Goal: Task Accomplishment & Management: Use online tool/utility

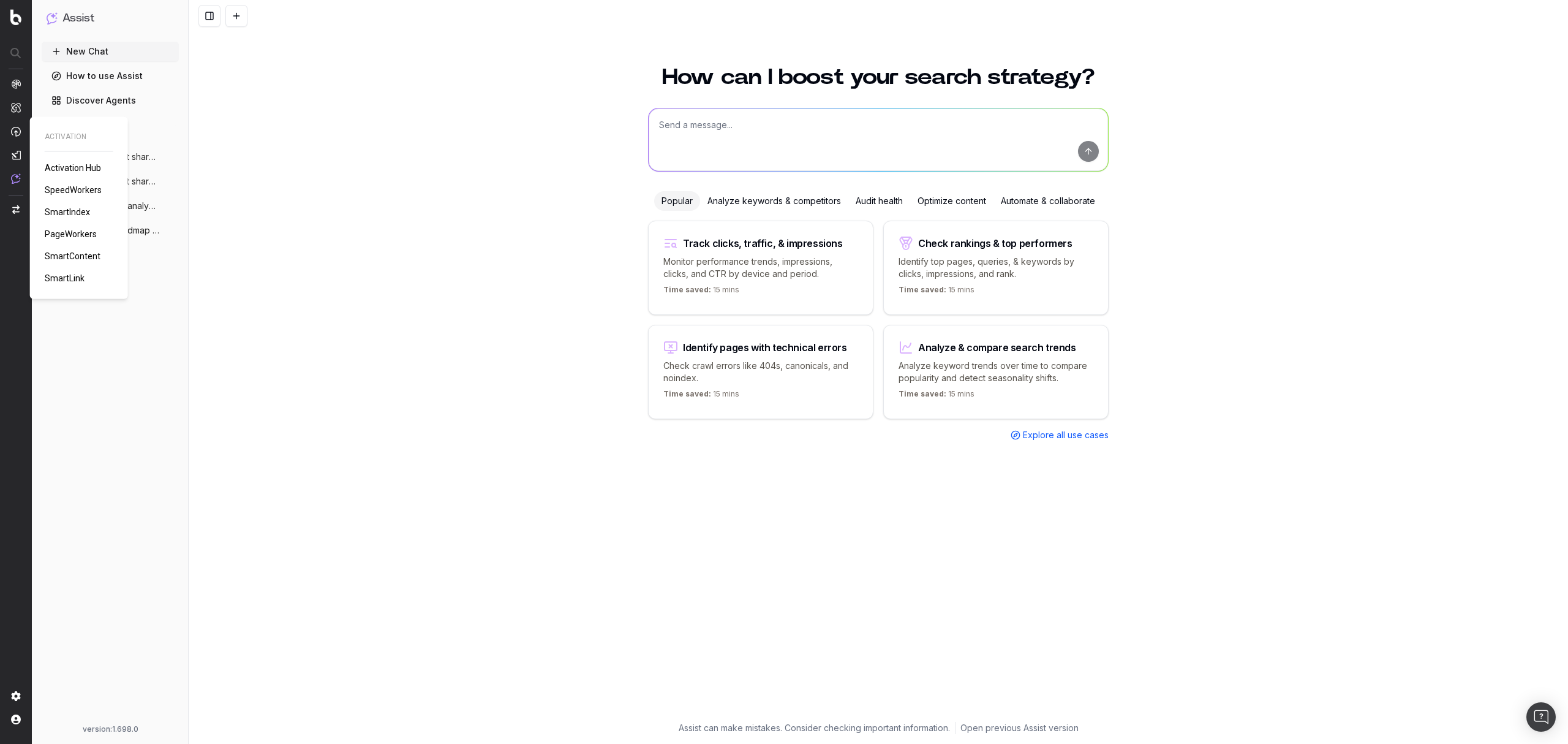
click at [67, 228] on link "PageWorkers" at bounding box center [73, 233] width 57 height 12
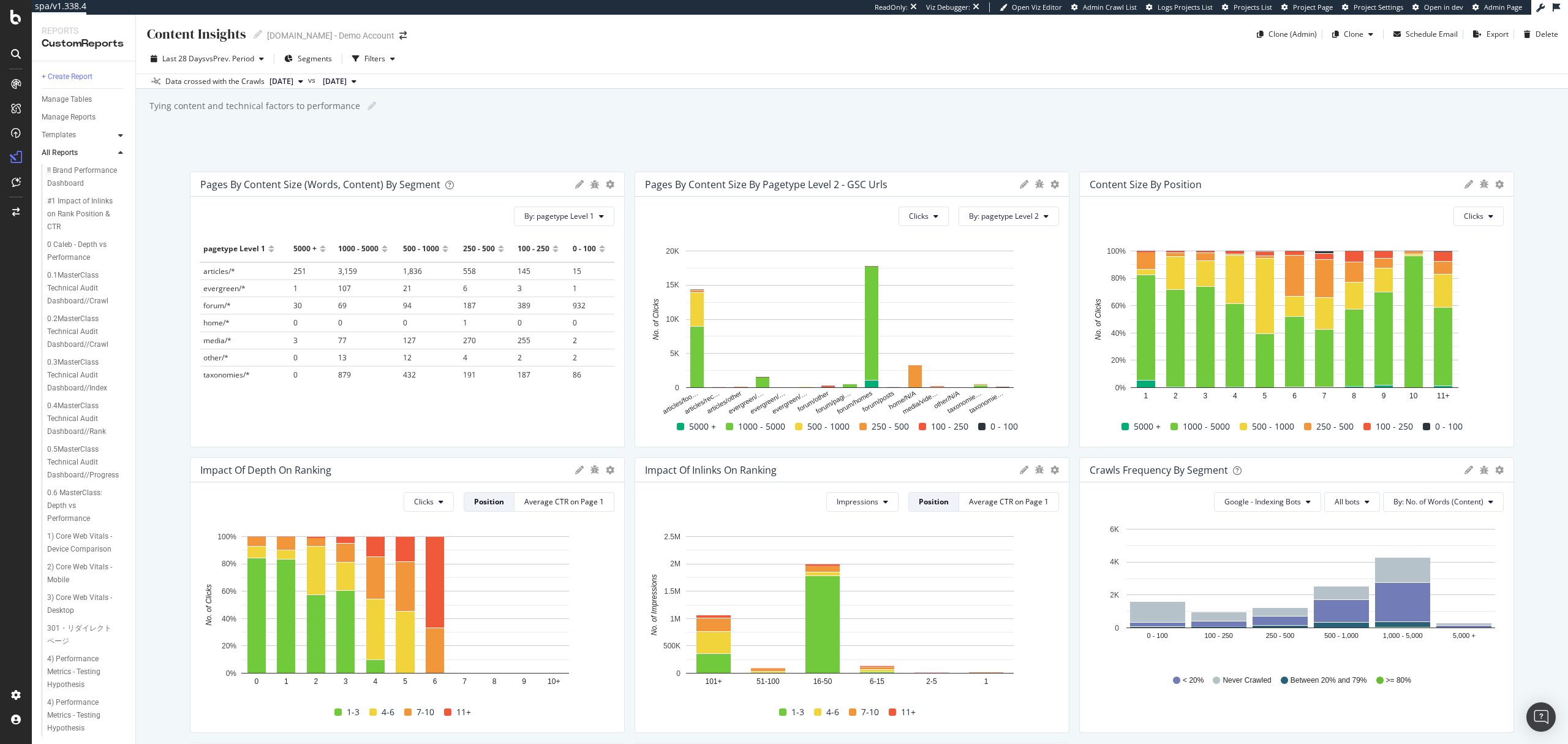
click at [118, 136] on icon at bounding box center [121, 135] width 5 height 7
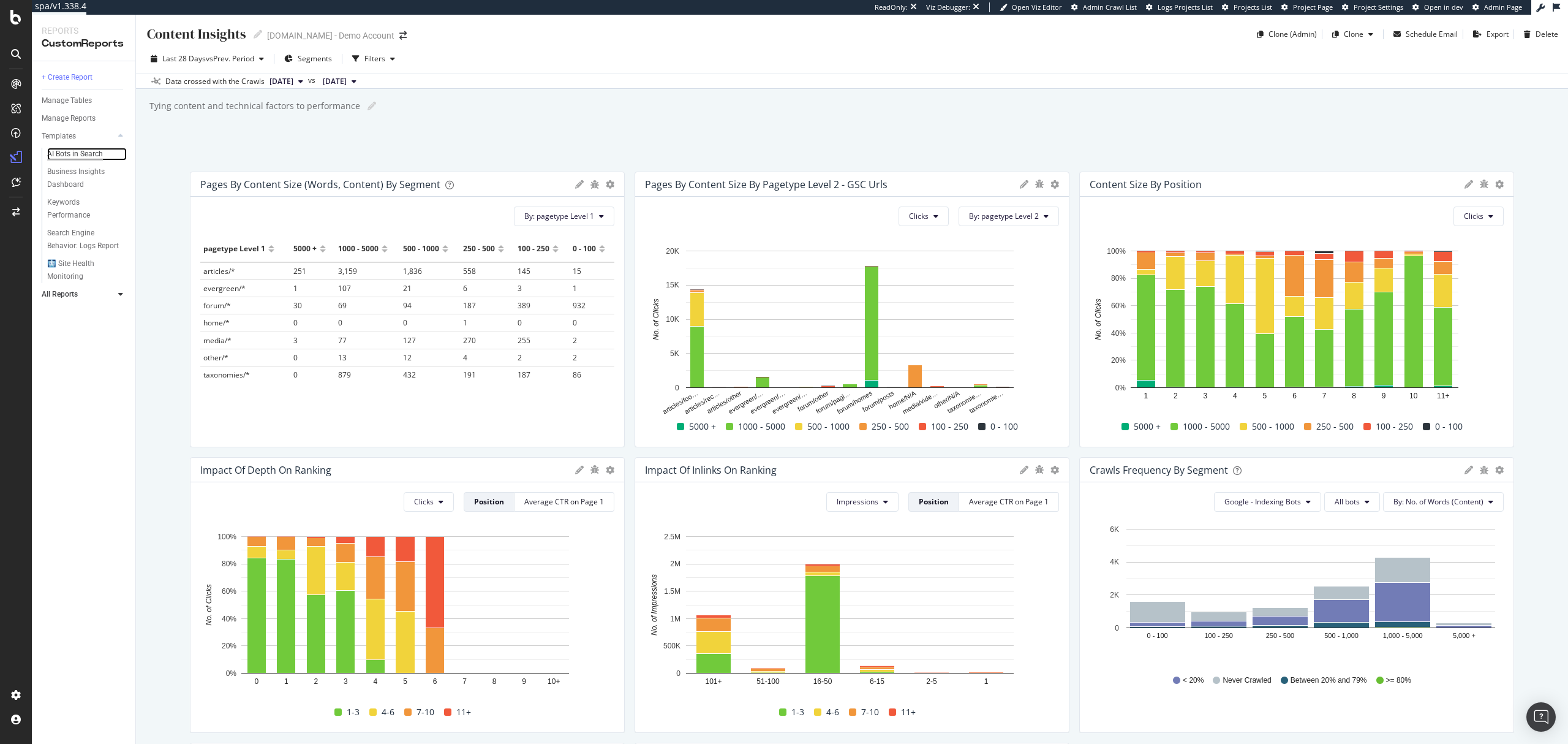
click at [79, 155] on div "AI Bots in Search" at bounding box center [75, 154] width 56 height 13
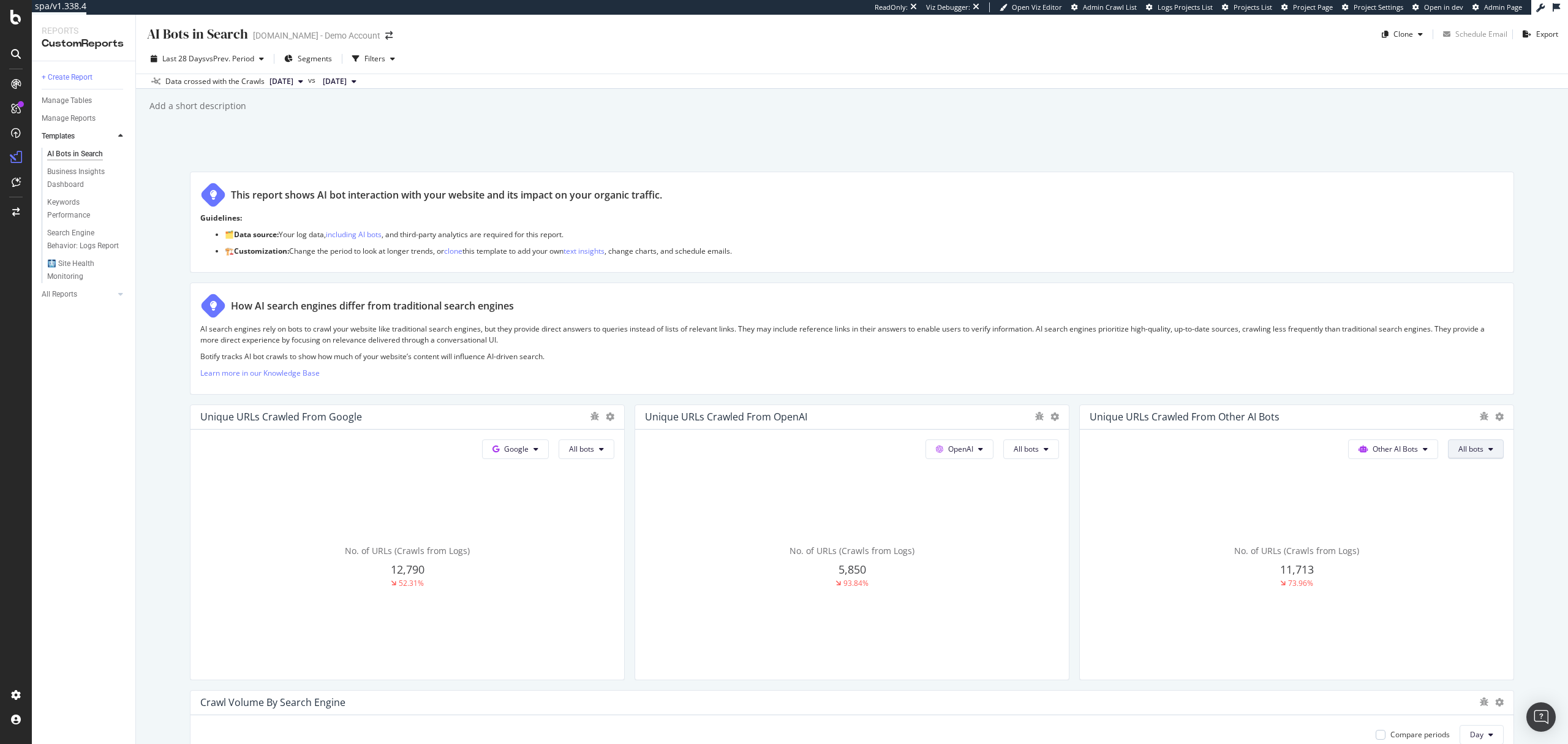
click at [1468, 451] on span "All bots" at bounding box center [1471, 449] width 25 height 11
click at [1523, 381] on div "AI Bots in Search AI Bots in Search UHND.com - Demo Account Clone Schedule Emai…" at bounding box center [852, 379] width 1432 height 729
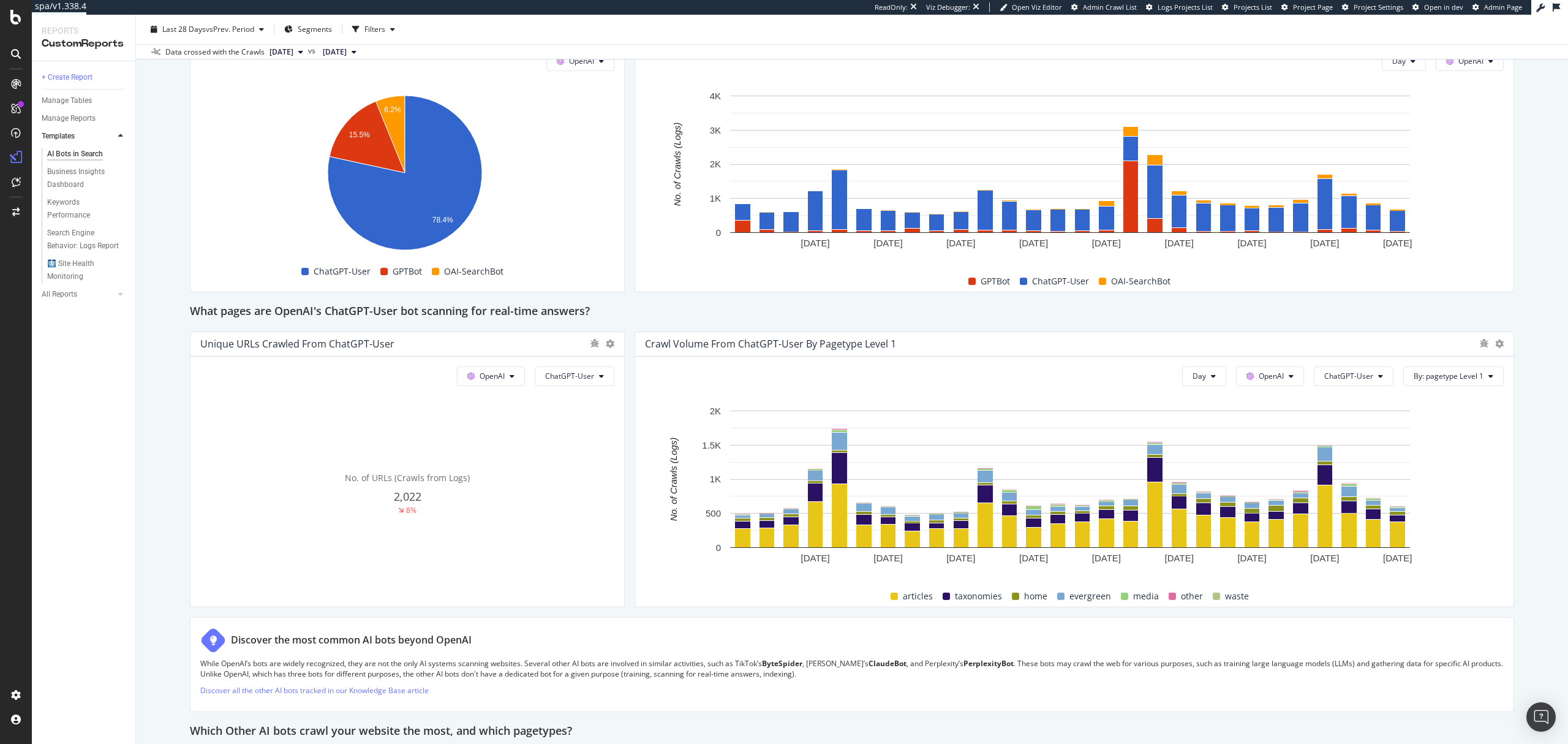
scroll to position [1063, 0]
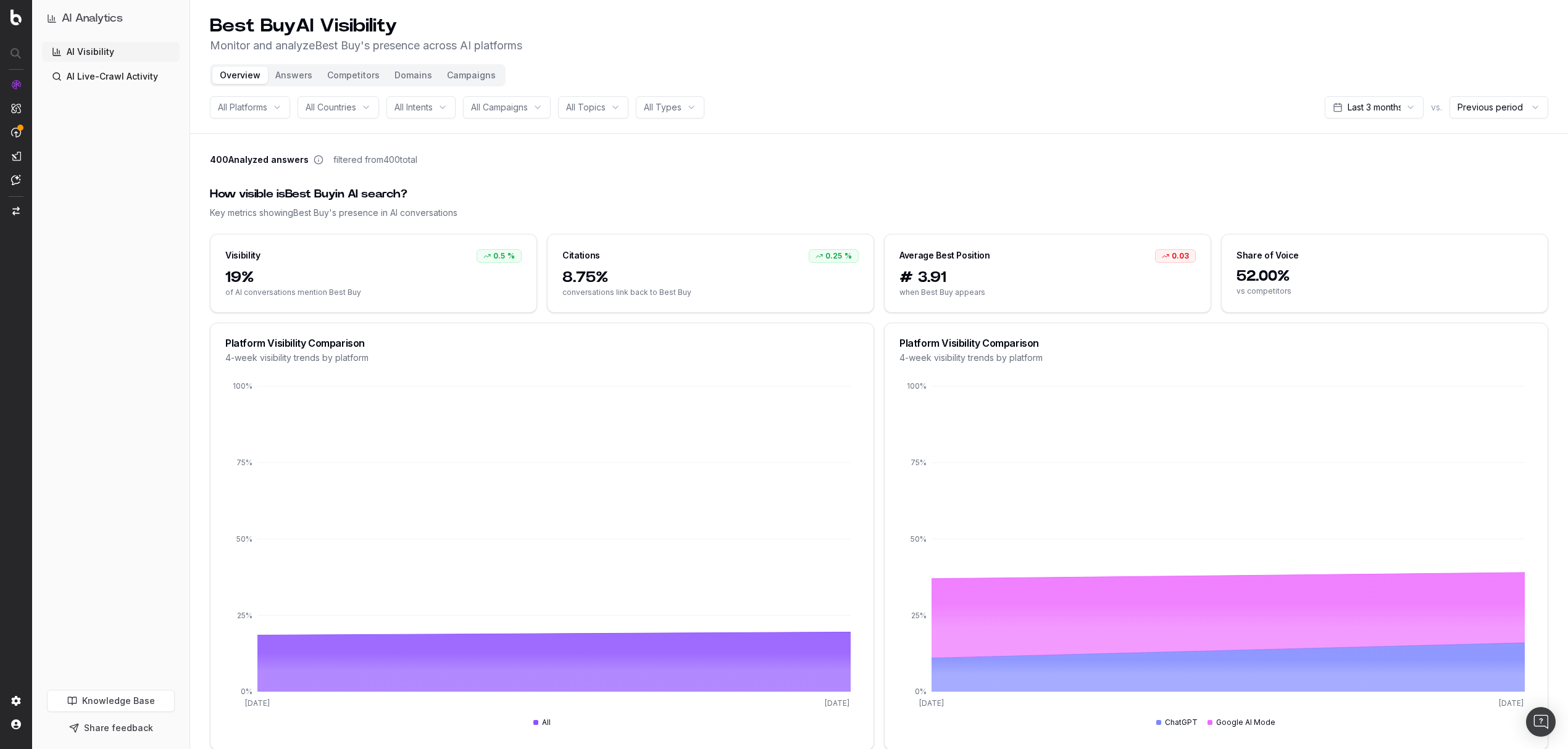
click at [410, 78] on button "Domains" at bounding box center [413, 75] width 52 height 17
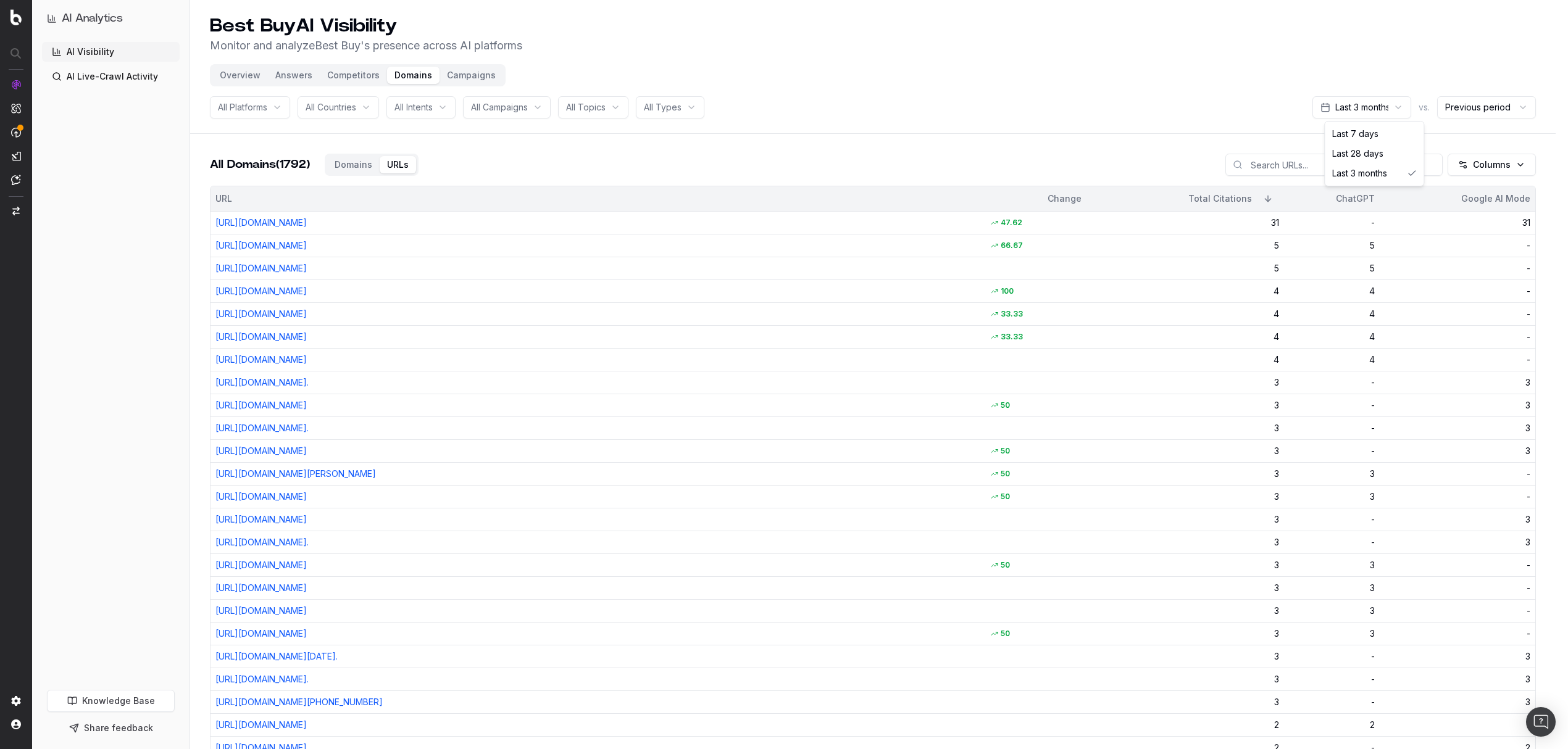
click at [1347, 107] on html "AI Analytics AI Visibility AI Live-Crawl Activity Knowledge Base Share feedback…" at bounding box center [784, 374] width 1568 height 749
click at [1193, 116] on html "AI Analytics AI Visibility AI Live-Crawl Activity Knowledge Base Share feedback…" at bounding box center [790, 374] width 1580 height 749
click at [1387, 106] on html "AI Analytics AI Visibility AI Live-Crawl Activity Knowledge Base Share feedback…" at bounding box center [784, 374] width 1568 height 749
click at [731, 164] on html "AI Analytics AI Visibility AI Live-Crawl Activity Knowledge Base Share feedback…" at bounding box center [784, 374] width 1568 height 749
click at [479, 75] on button "Campaigns" at bounding box center [471, 75] width 64 height 17
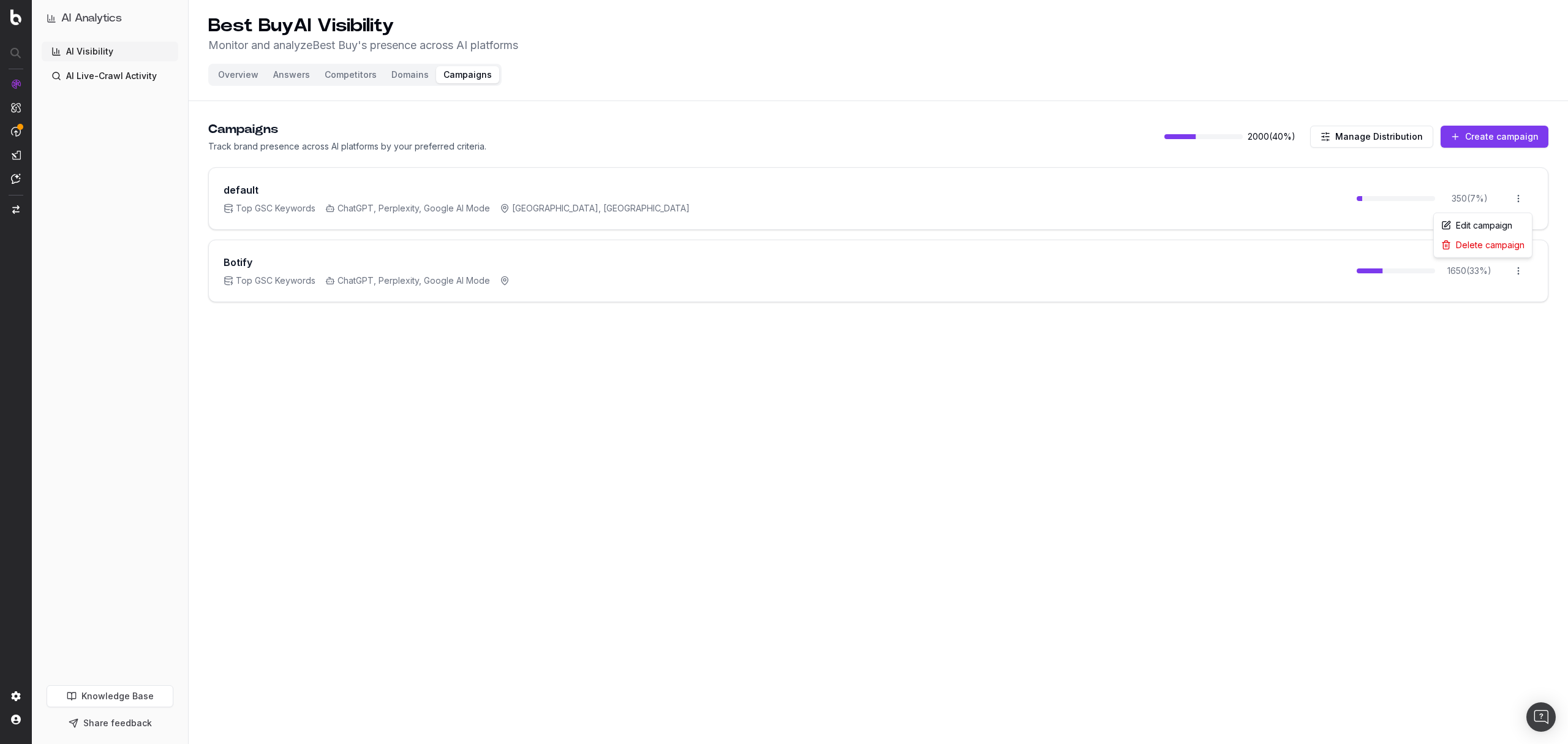
click at [1515, 203] on html "AI Analytics AI Visibility AI Live-Crawl Activity Knowledge Base Share feedback…" at bounding box center [784, 372] width 1568 height 744
click at [761, 153] on html "AI Analytics AI Visibility AI Live-Crawl Activity Knowledge Base Share feedback…" at bounding box center [784, 372] width 1568 height 744
click at [1353, 137] on button "Manage Distribution" at bounding box center [1372, 136] width 123 height 22
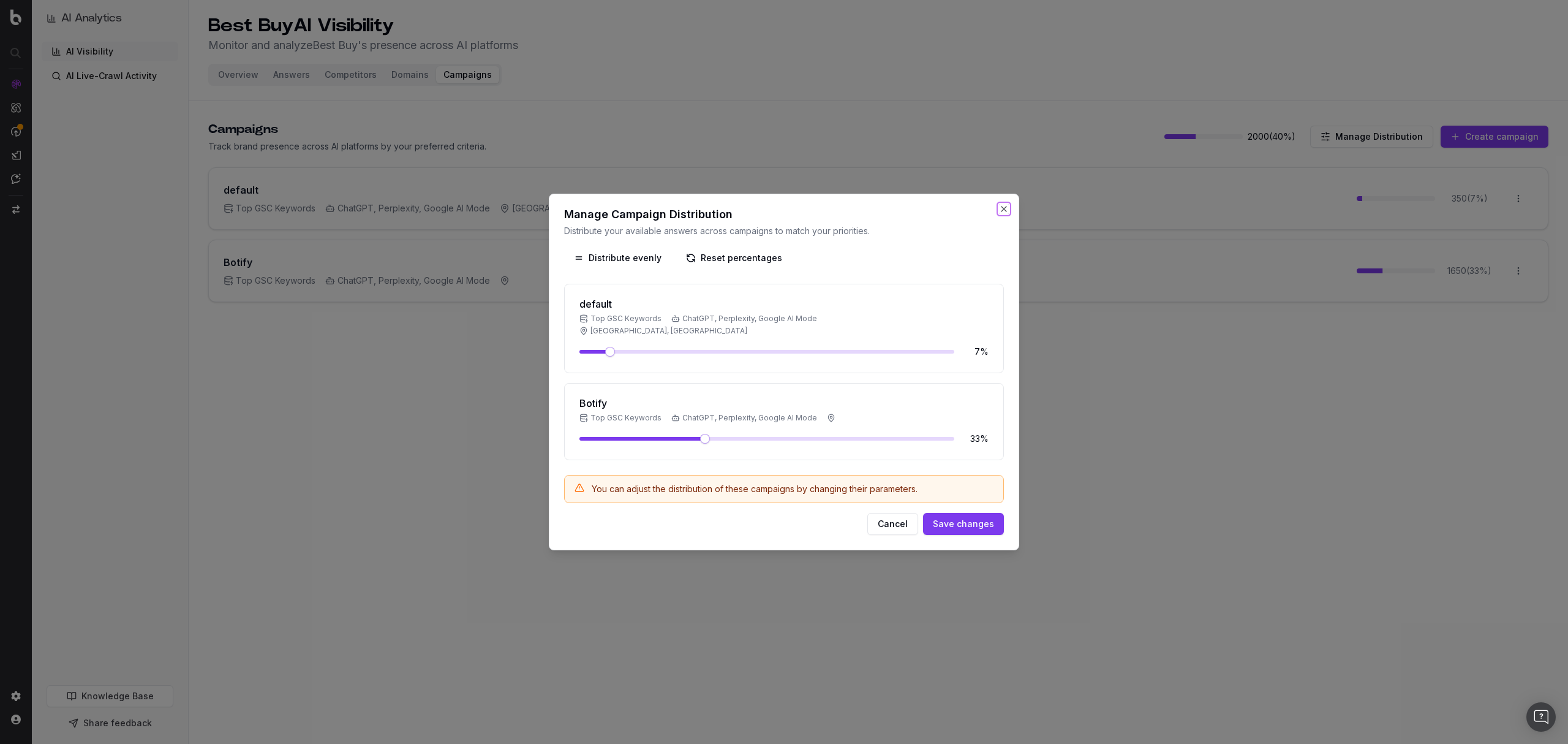
click at [1003, 214] on button "Close" at bounding box center [1003, 209] width 10 height 10
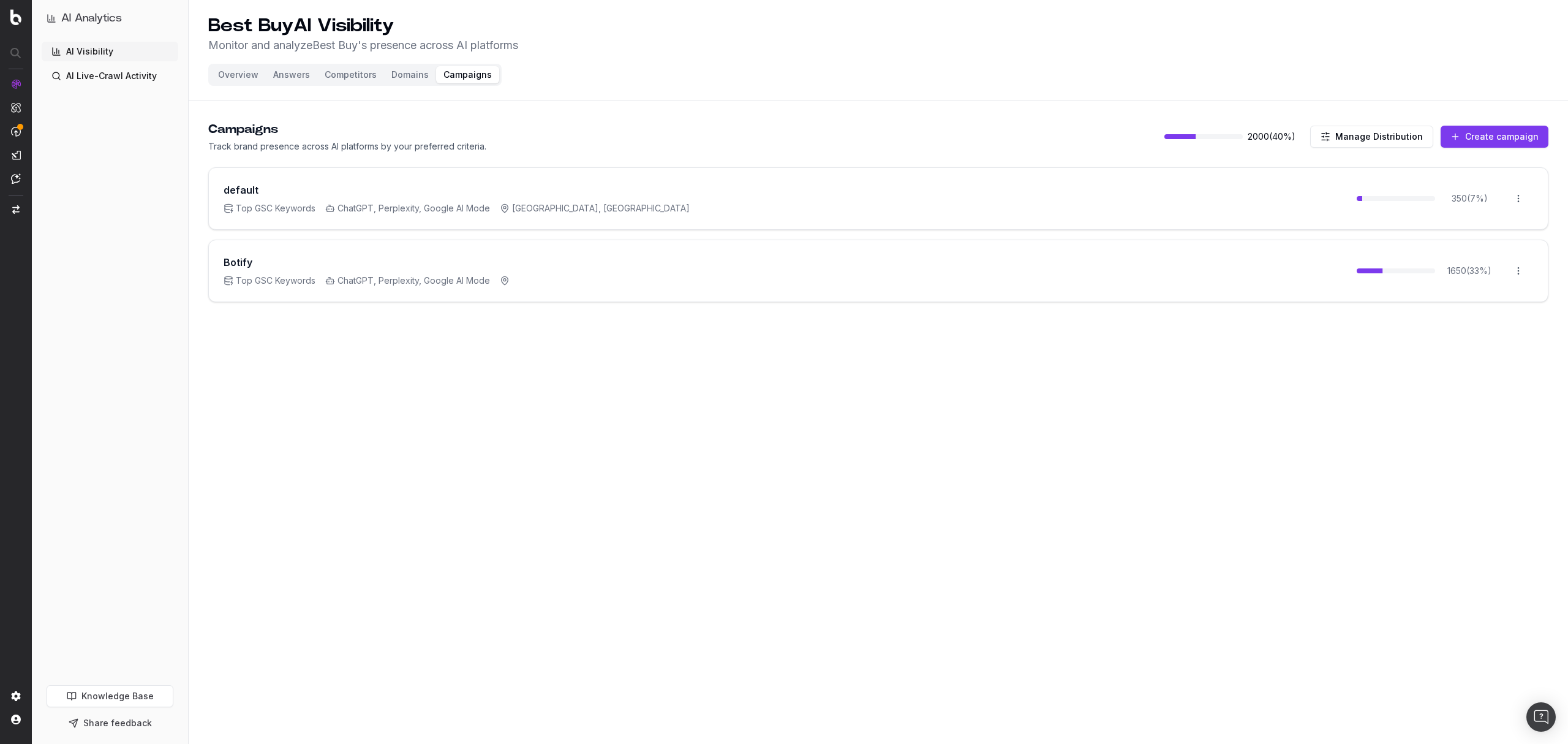
click at [292, 75] on button "Answers" at bounding box center [292, 75] width 52 height 17
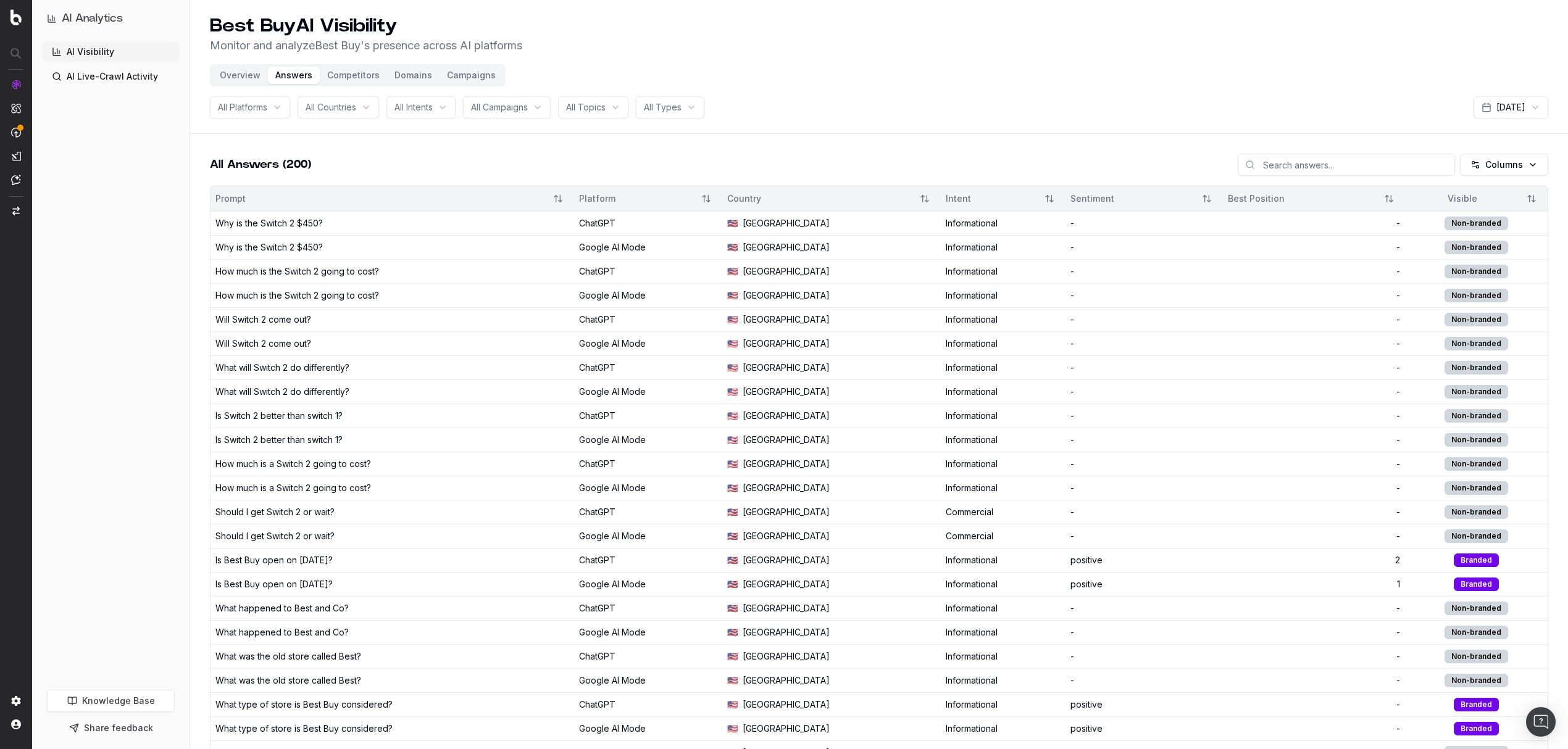
click at [250, 77] on button "Overview" at bounding box center [240, 75] width 56 height 17
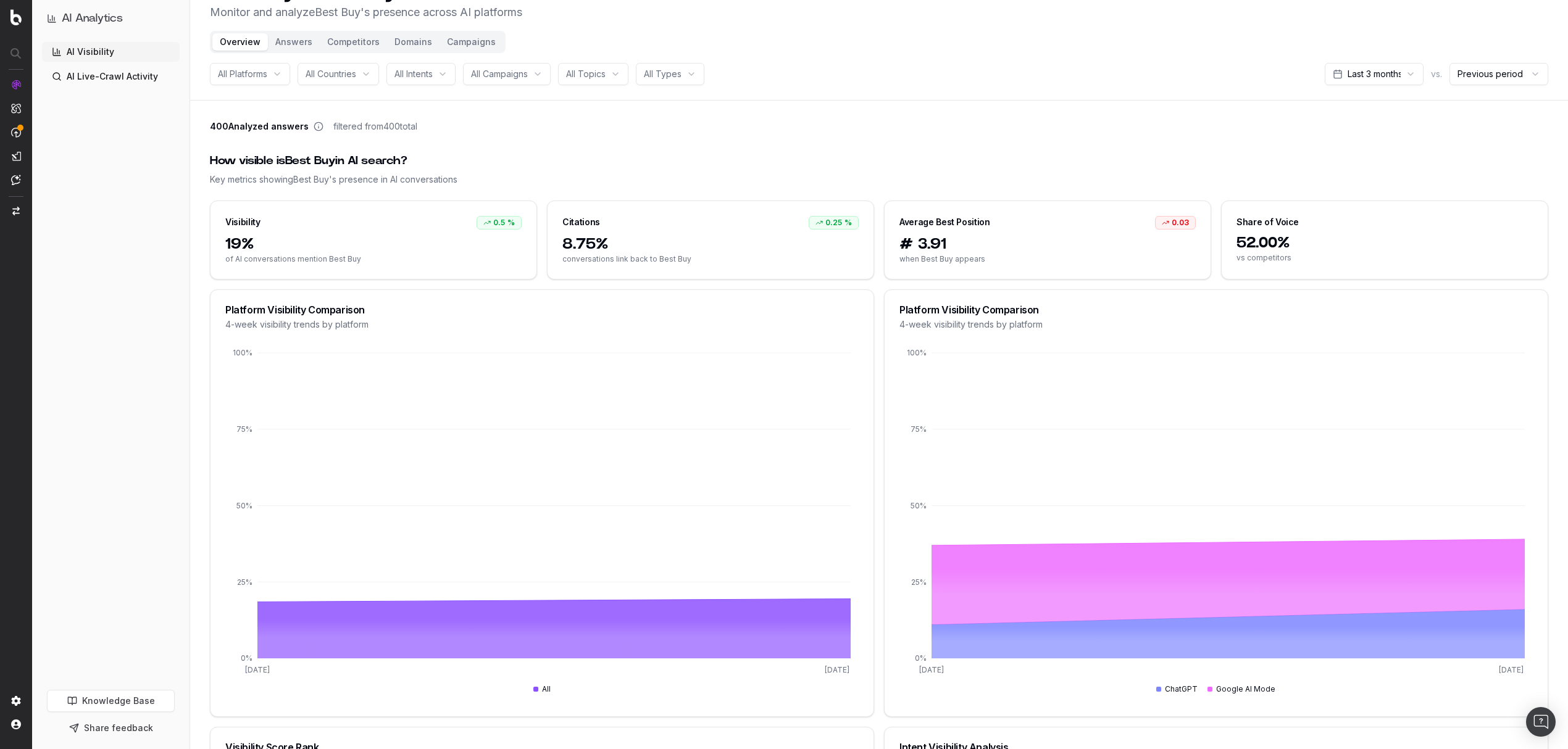
scroll to position [16, 0]
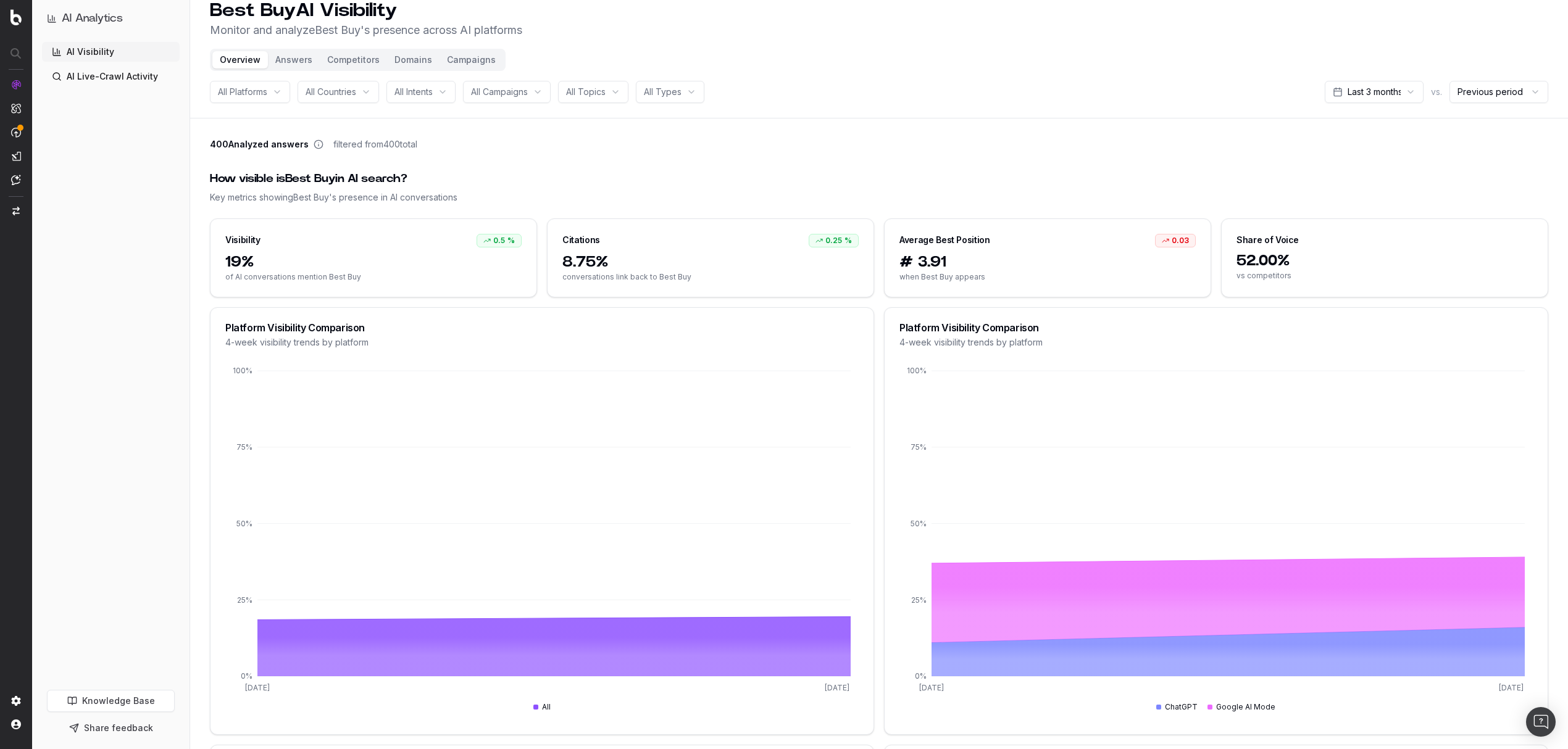
click at [336, 55] on button "Competitors" at bounding box center [353, 60] width 67 height 17
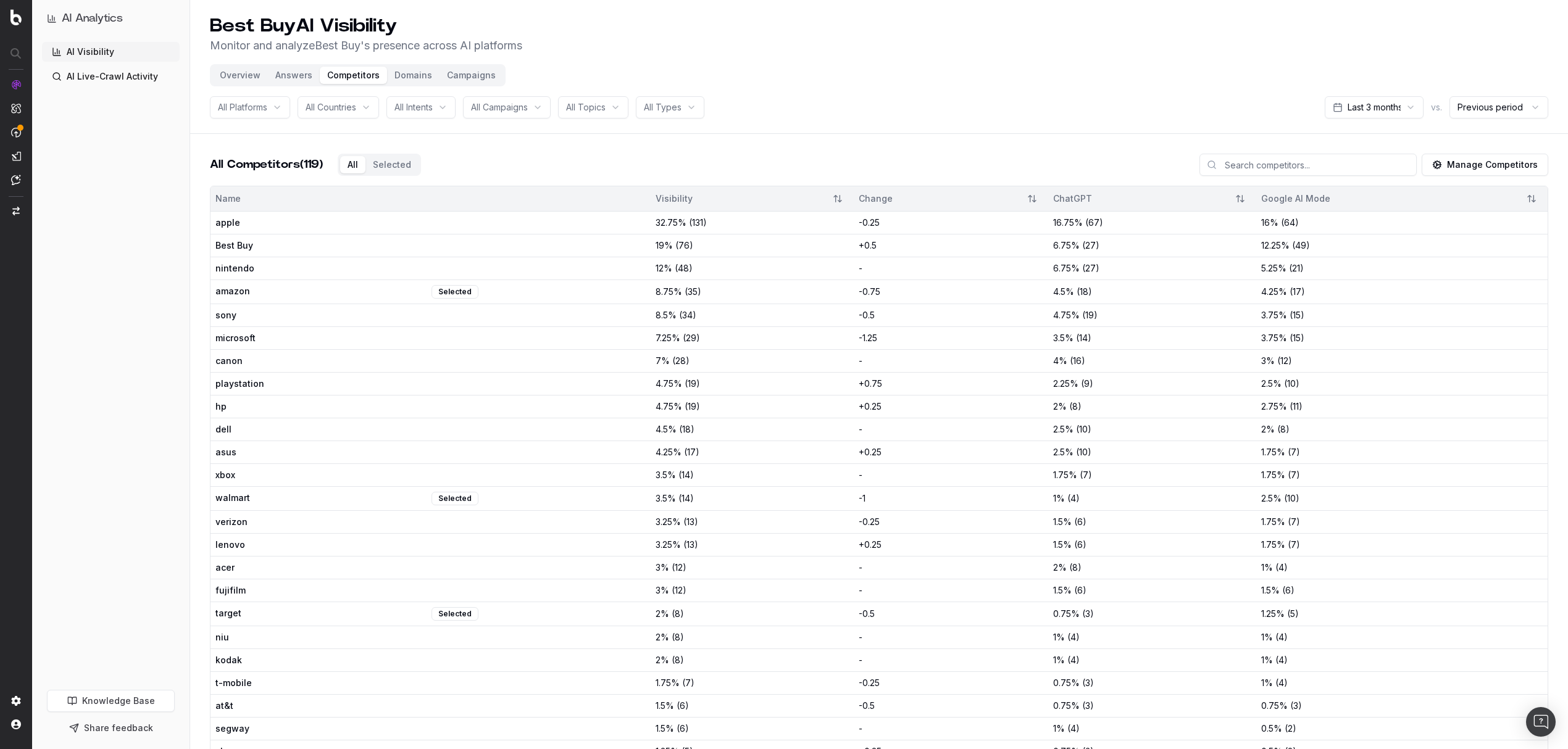
click at [292, 77] on button "Answers" at bounding box center [294, 75] width 52 height 17
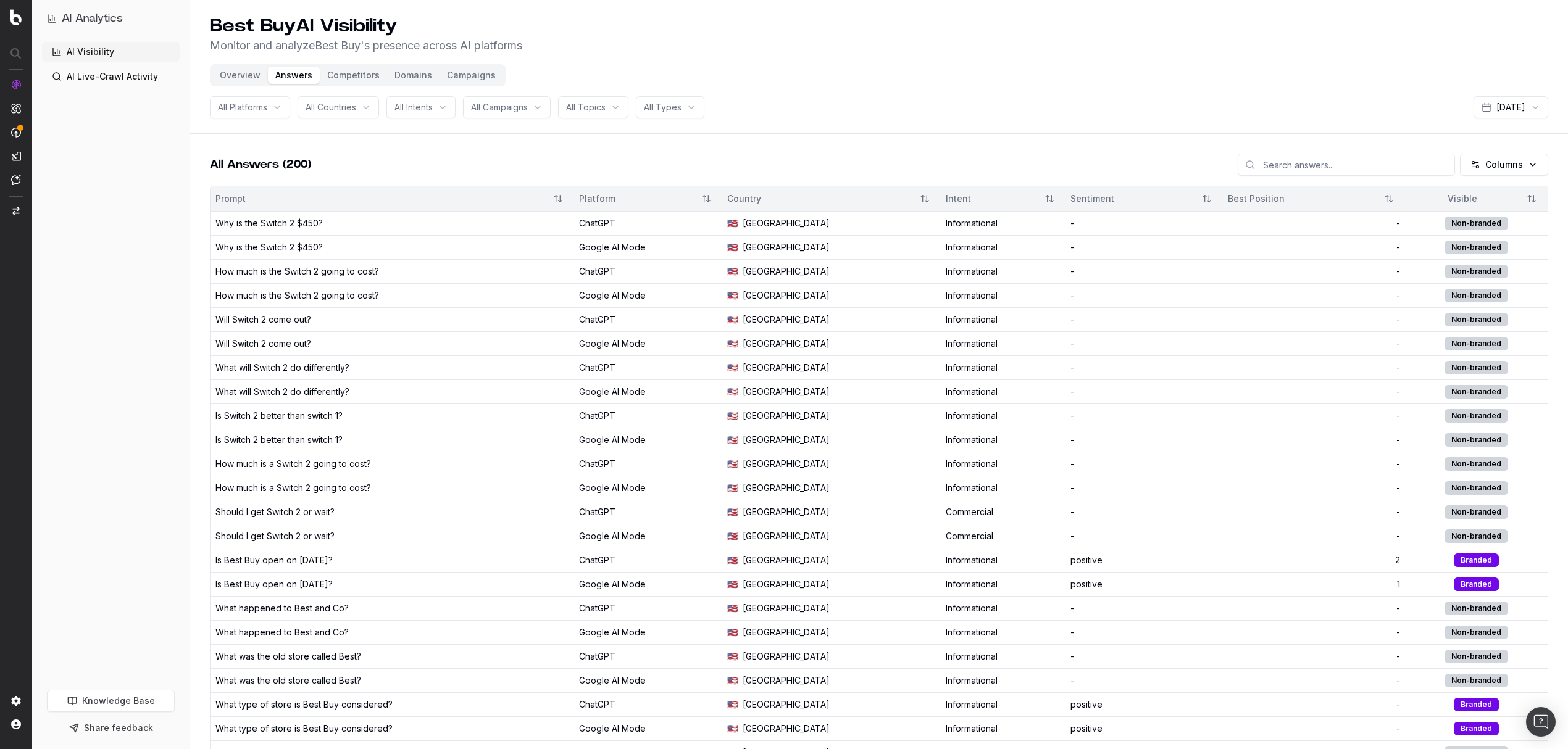
click at [118, 77] on link "AI Live-Crawl Activity" at bounding box center [110, 77] width 138 height 20
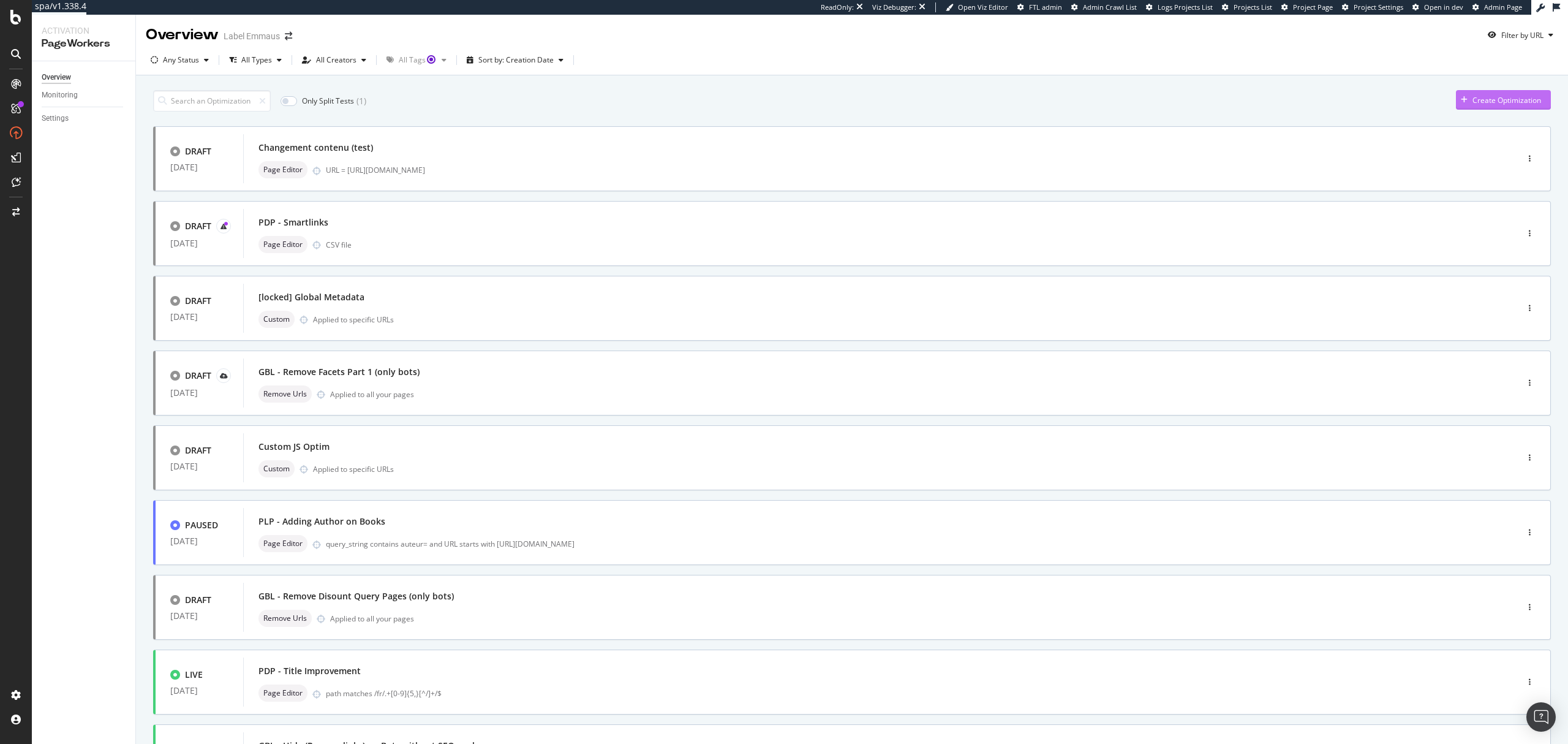
click at [1472, 98] on div "Create Optimization" at bounding box center [1506, 100] width 69 height 11
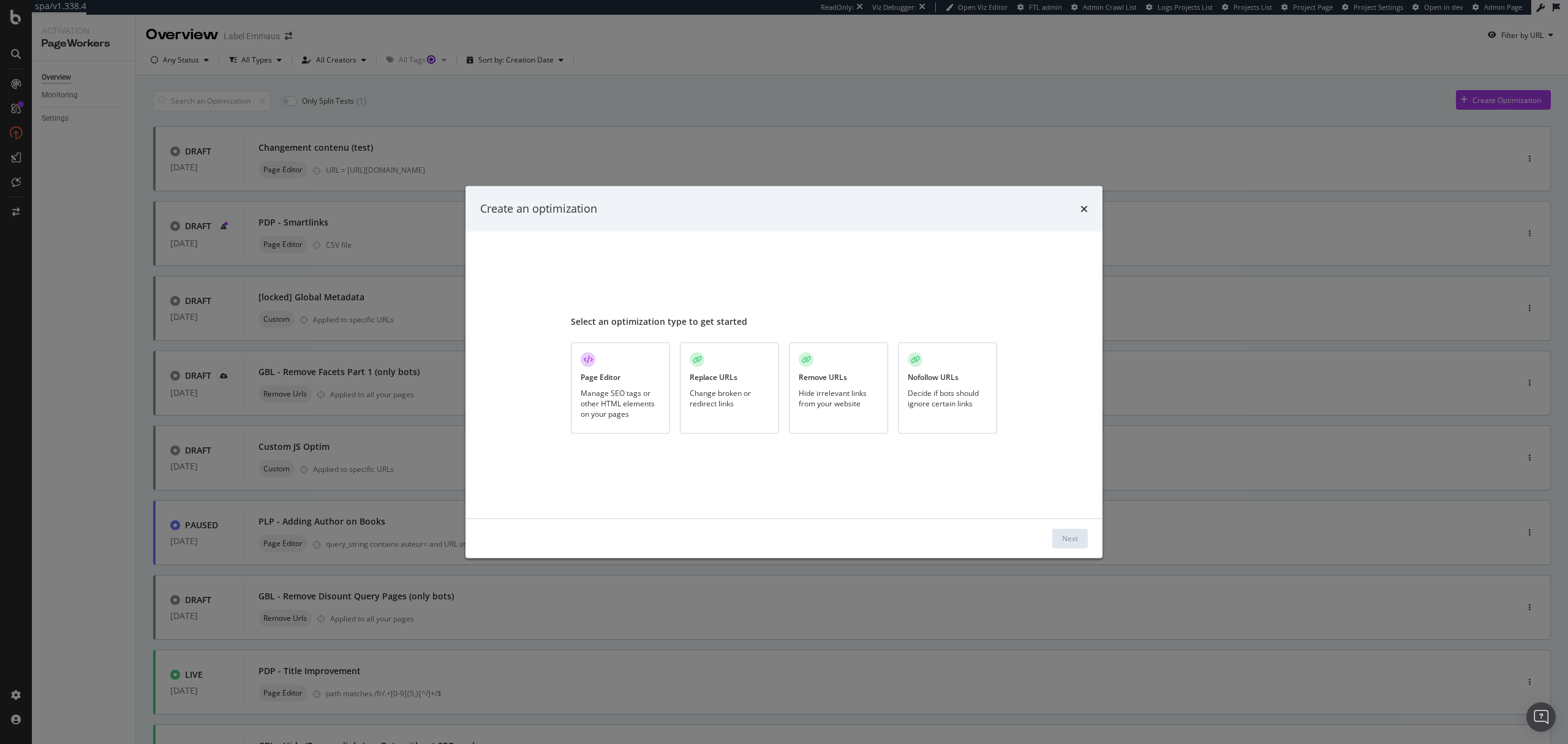
click at [732, 406] on div "Change broken or redirect links" at bounding box center [730, 398] width 79 height 21
click at [1068, 541] on div "Next" at bounding box center [1070, 538] width 16 height 11
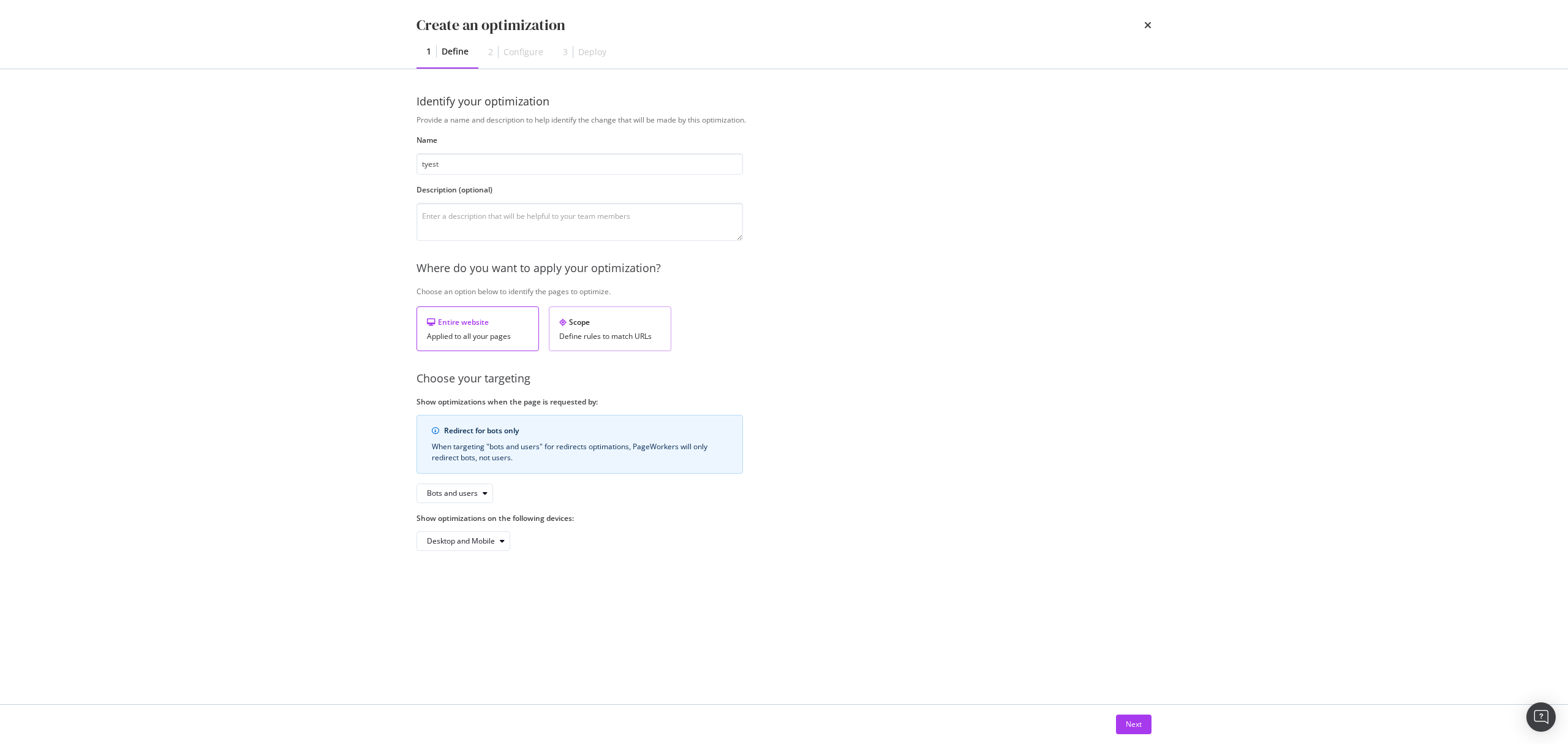
type input "tyest"
click at [608, 327] on div "Scope" at bounding box center [610, 322] width 102 height 11
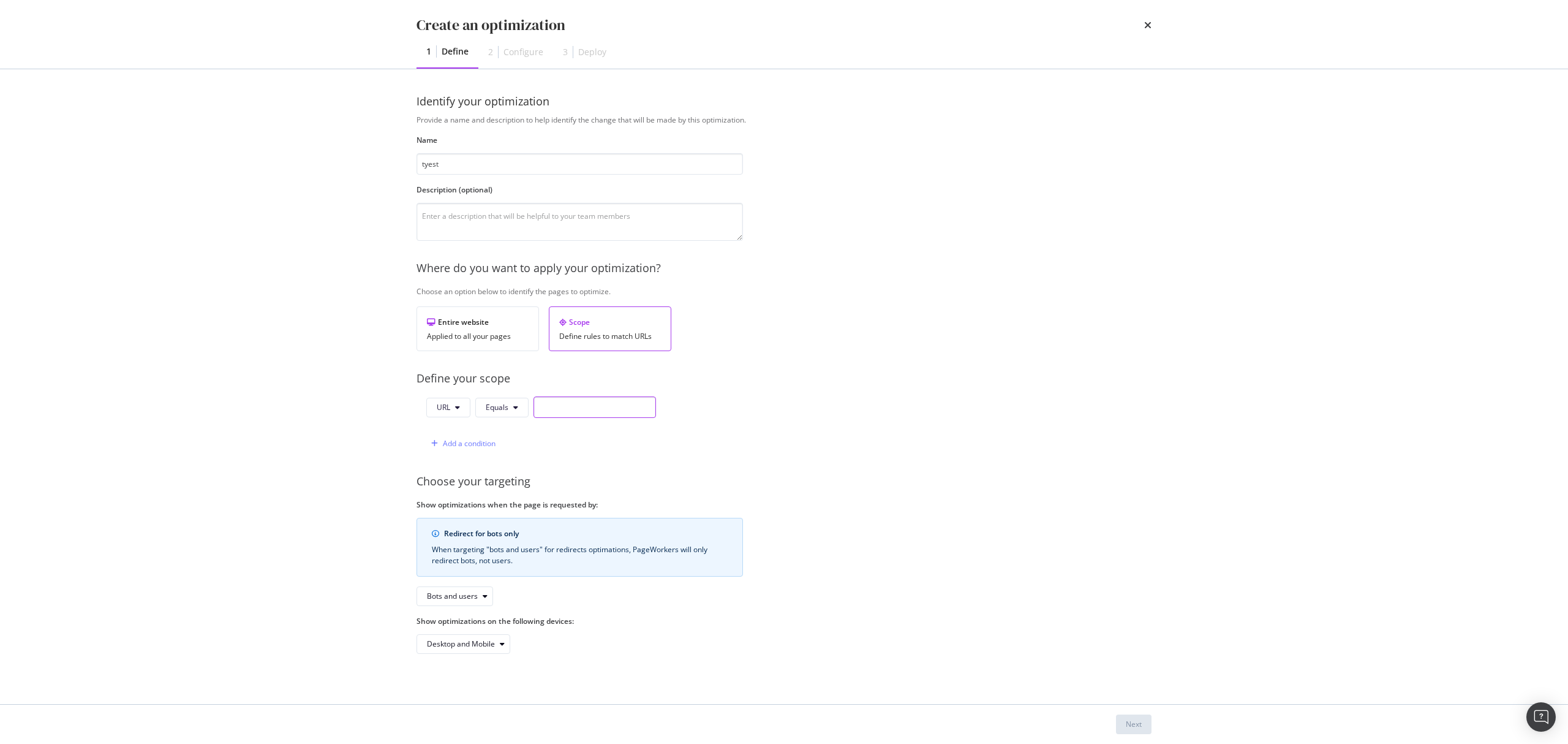
click at [571, 407] on input "modal" at bounding box center [594, 407] width 122 height 21
click at [522, 409] on button "Equals" at bounding box center [502, 408] width 53 height 19
click at [513, 500] on span "Contains" at bounding box center [522, 501] width 72 height 11
click at [577, 415] on input "modal" at bounding box center [602, 407] width 122 height 21
type input "/p/"
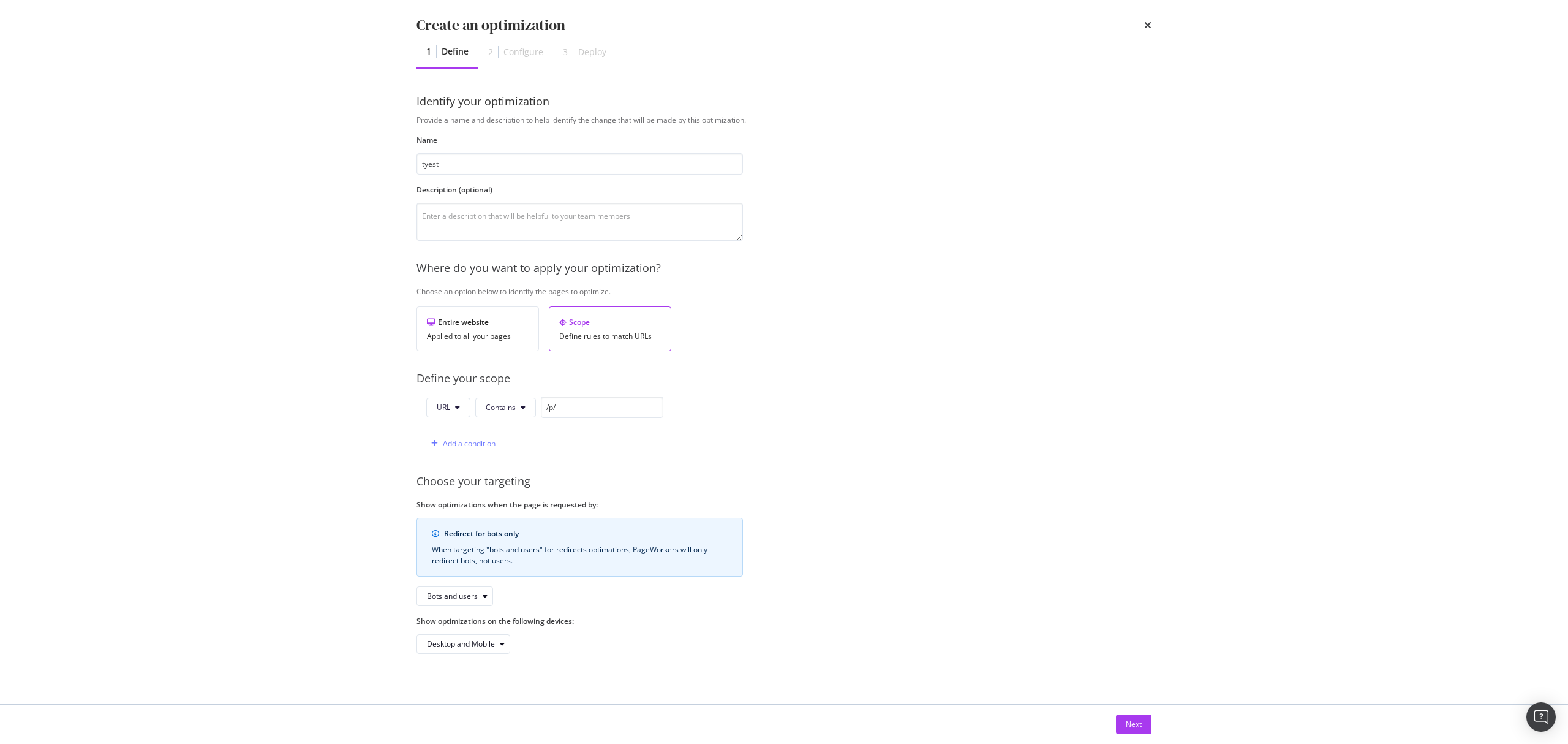
click at [478, 588] on div "Redirect for bots only When targeting "bots and users" for redirects optimation…" at bounding box center [579, 562] width 326 height 88
click at [471, 597] on div "Bots and users" at bounding box center [452, 596] width 51 height 7
click at [591, 630] on div "Show optimizations on the following devices: Desktop and Mobile" at bounding box center [579, 635] width 326 height 38
click at [481, 645] on div "Desktop and Mobile" at bounding box center [461, 644] width 68 height 7
click at [612, 630] on div "Show optimizations on the following devices: Desktop and Mobile" at bounding box center [579, 635] width 326 height 38
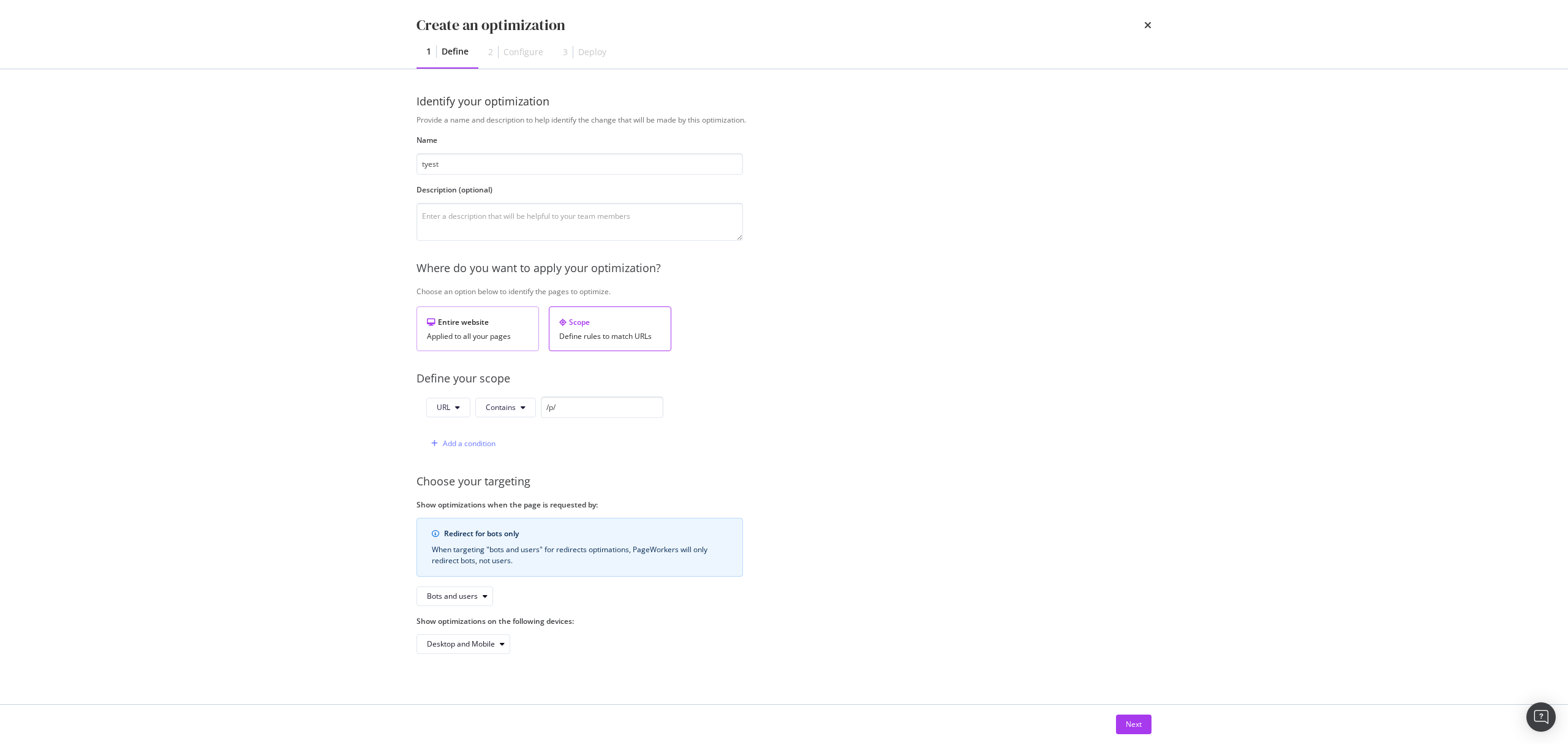
click at [467, 340] on div "Applied to all your pages" at bounding box center [478, 336] width 102 height 9
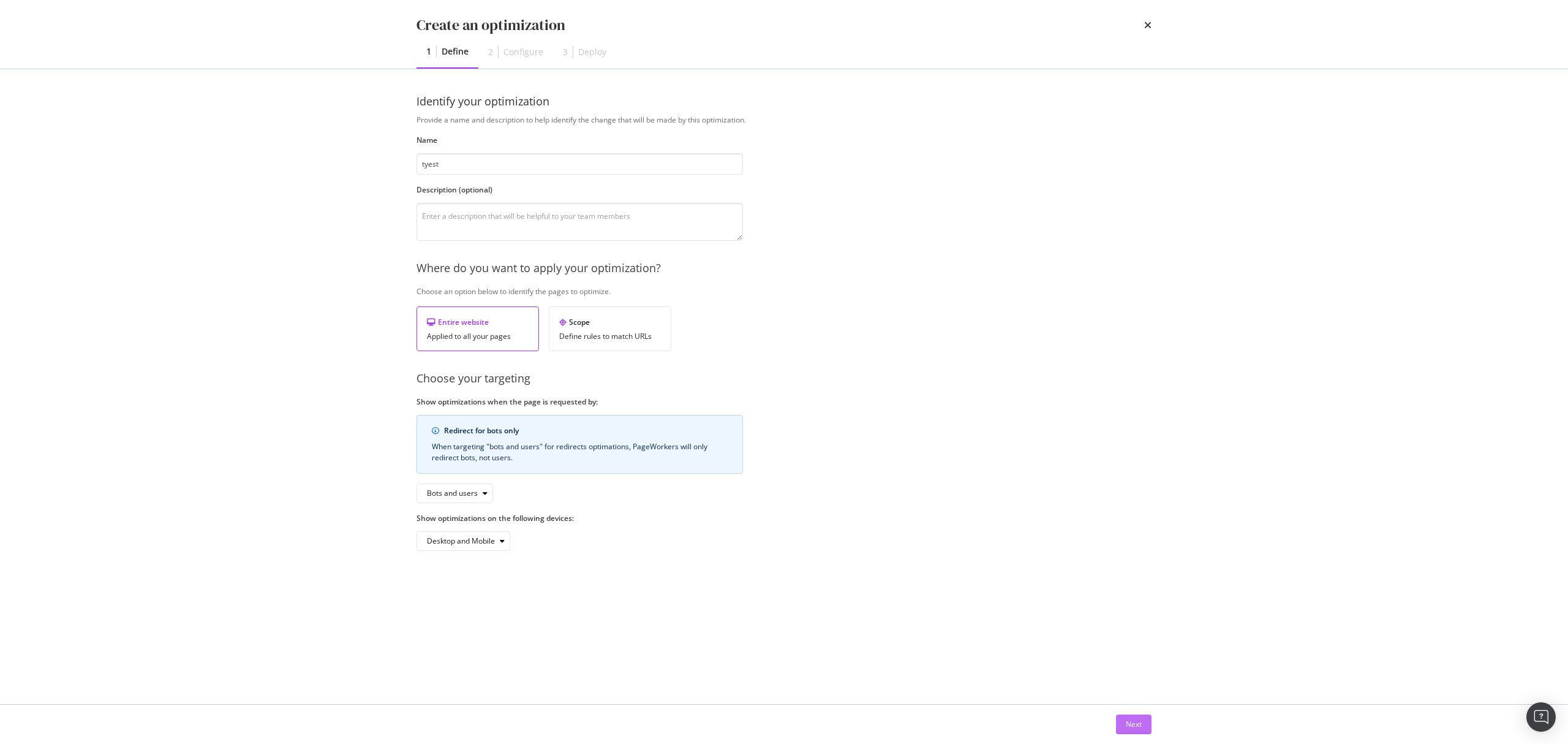
click at [1137, 721] on div "Next" at bounding box center [1134, 724] width 16 height 11
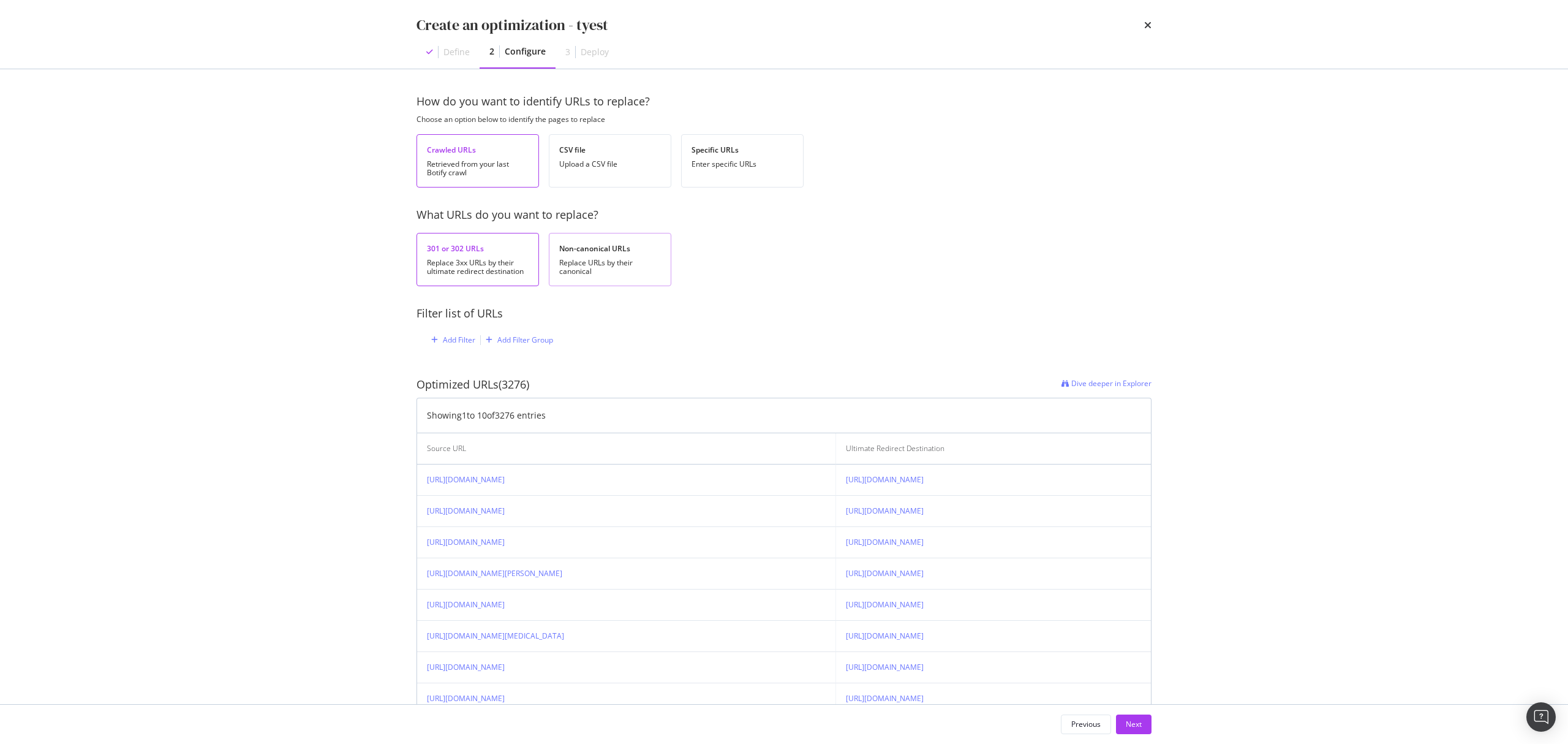
click at [608, 255] on div "Non-canonical URLs Replace URLs by their canonical" at bounding box center [610, 259] width 122 height 53
drag, startPoint x: 508, startPoint y: 383, endPoint x: 515, endPoint y: 383, distance: 7.0
click at [515, 383] on div "Optimized URLs (77699)" at bounding box center [475, 385] width 119 height 16
click at [596, 374] on div "Optimized URLs (77699) Dive deeper in Explorer Showing 1 to 10 of 77699 entries…" at bounding box center [784, 577] width 735 height 440
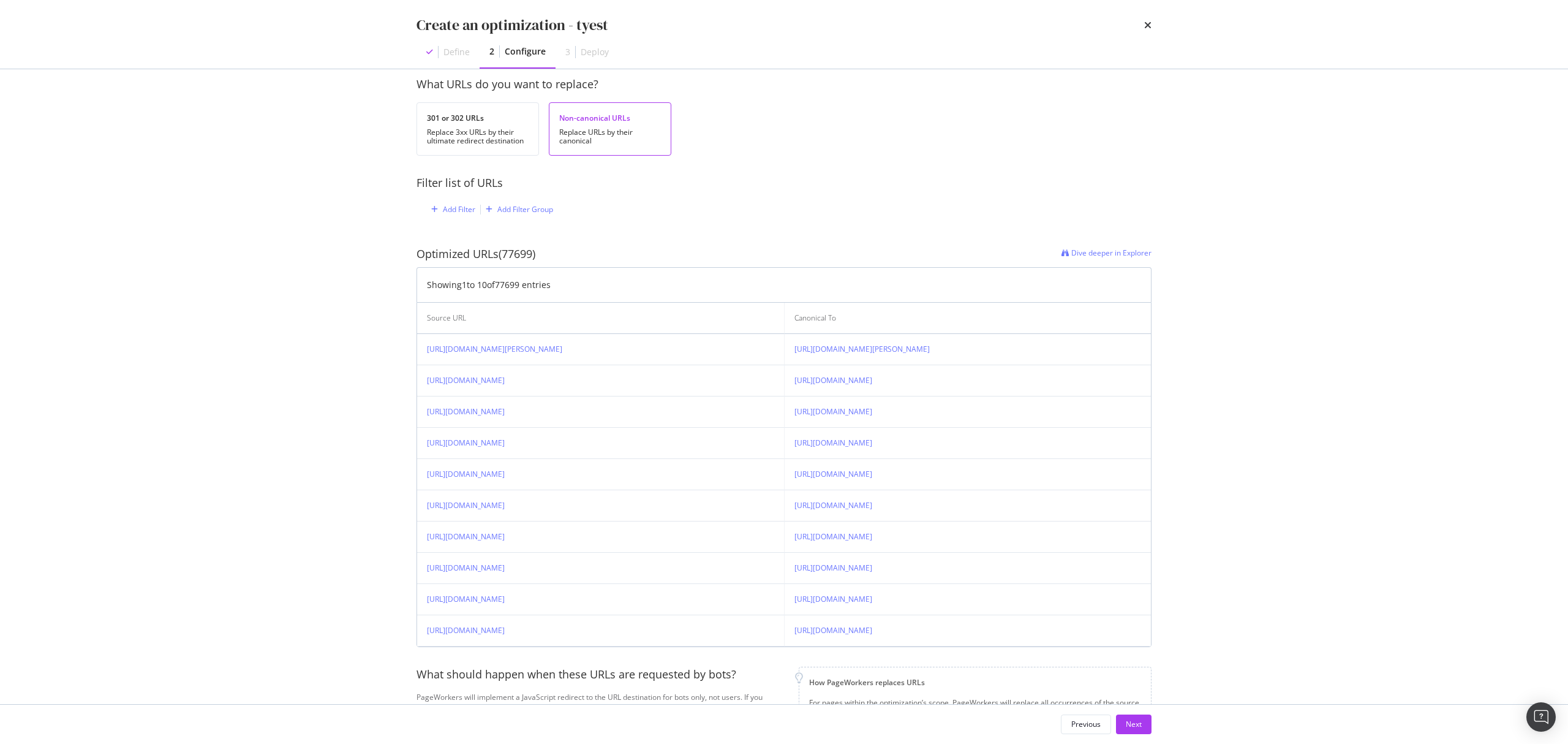
scroll to position [240, 0]
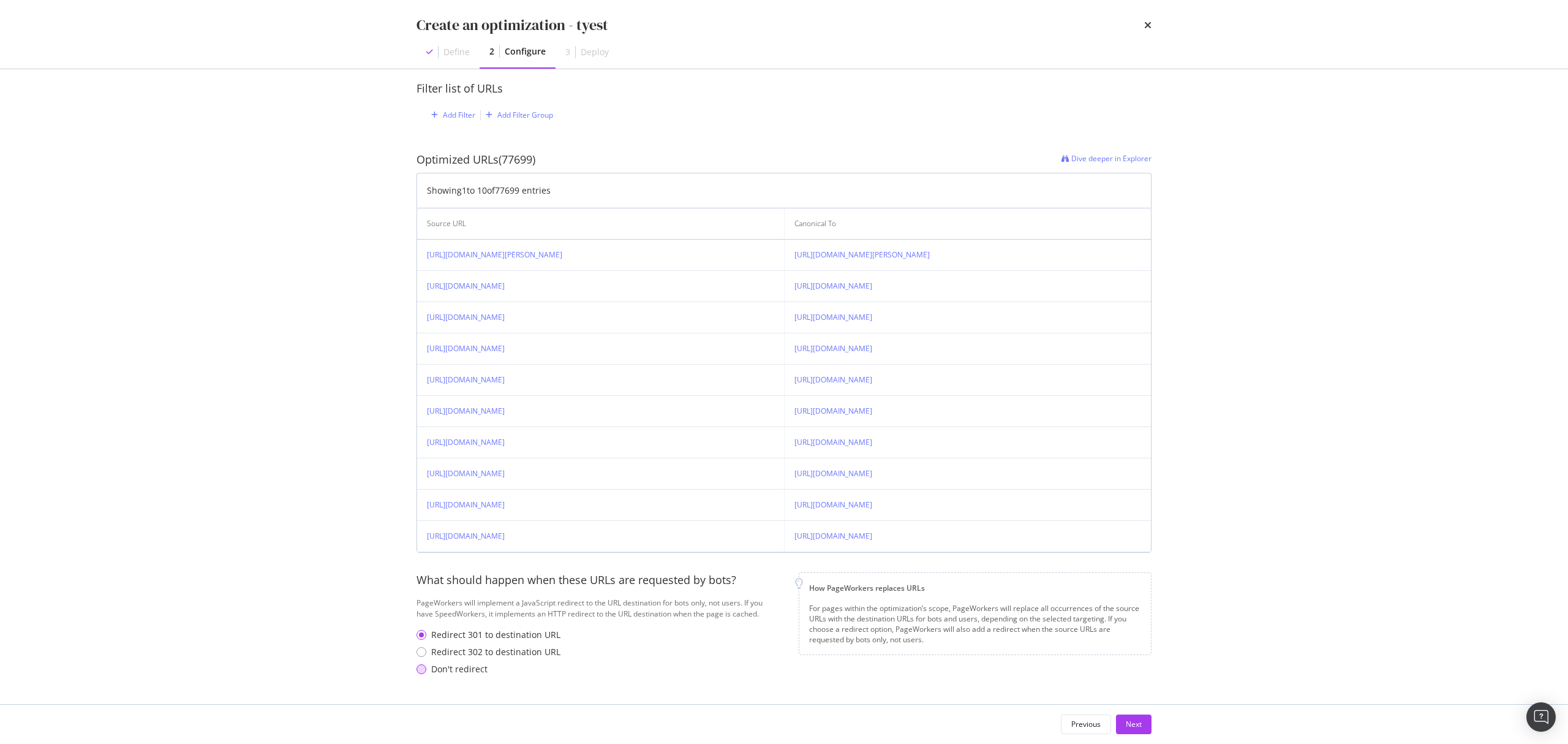
click at [473, 665] on div "Don't redirect" at bounding box center [459, 669] width 57 height 12
click at [1128, 720] on div "Next" at bounding box center [1134, 724] width 16 height 11
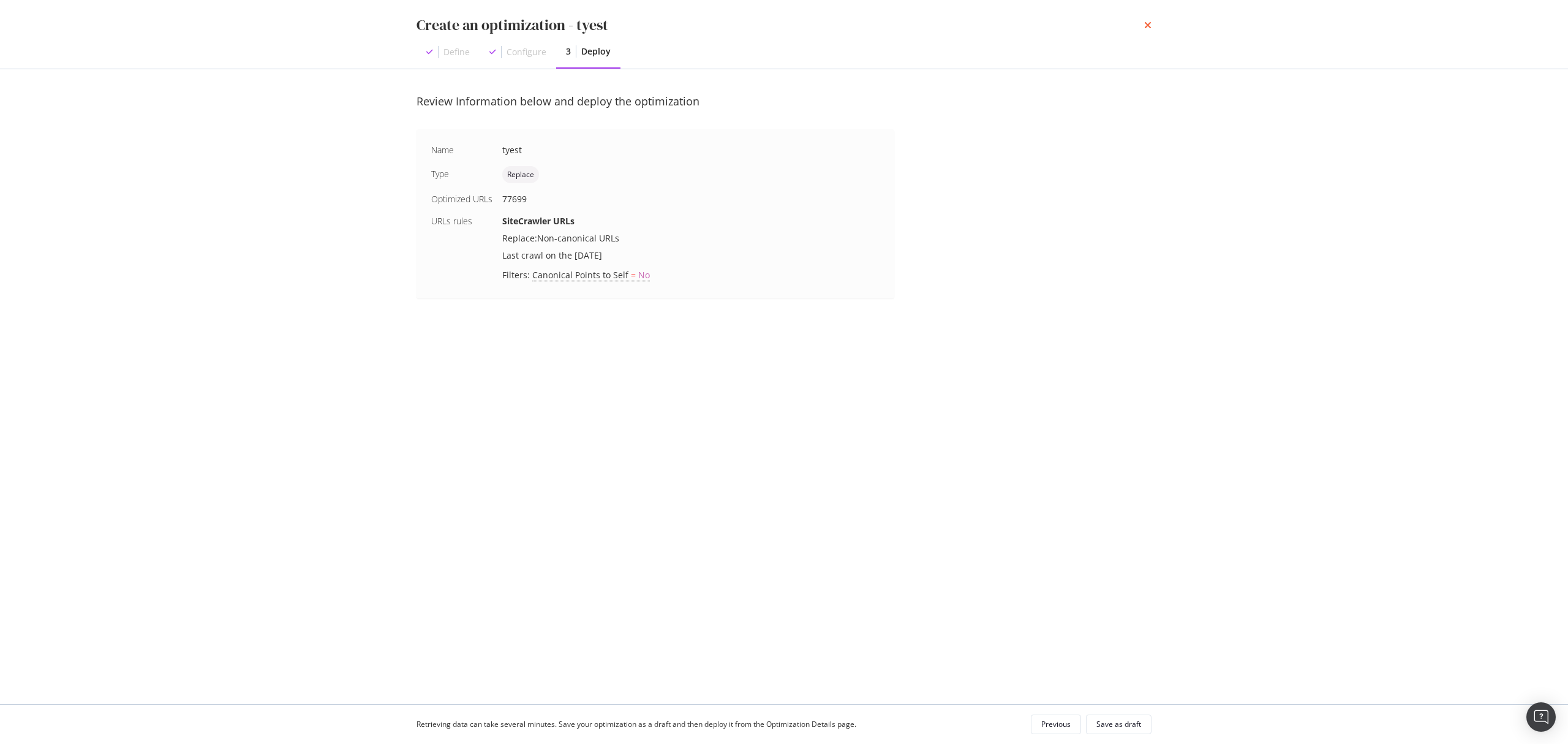
click at [1144, 25] on icon "times" at bounding box center [1148, 25] width 7 height 10
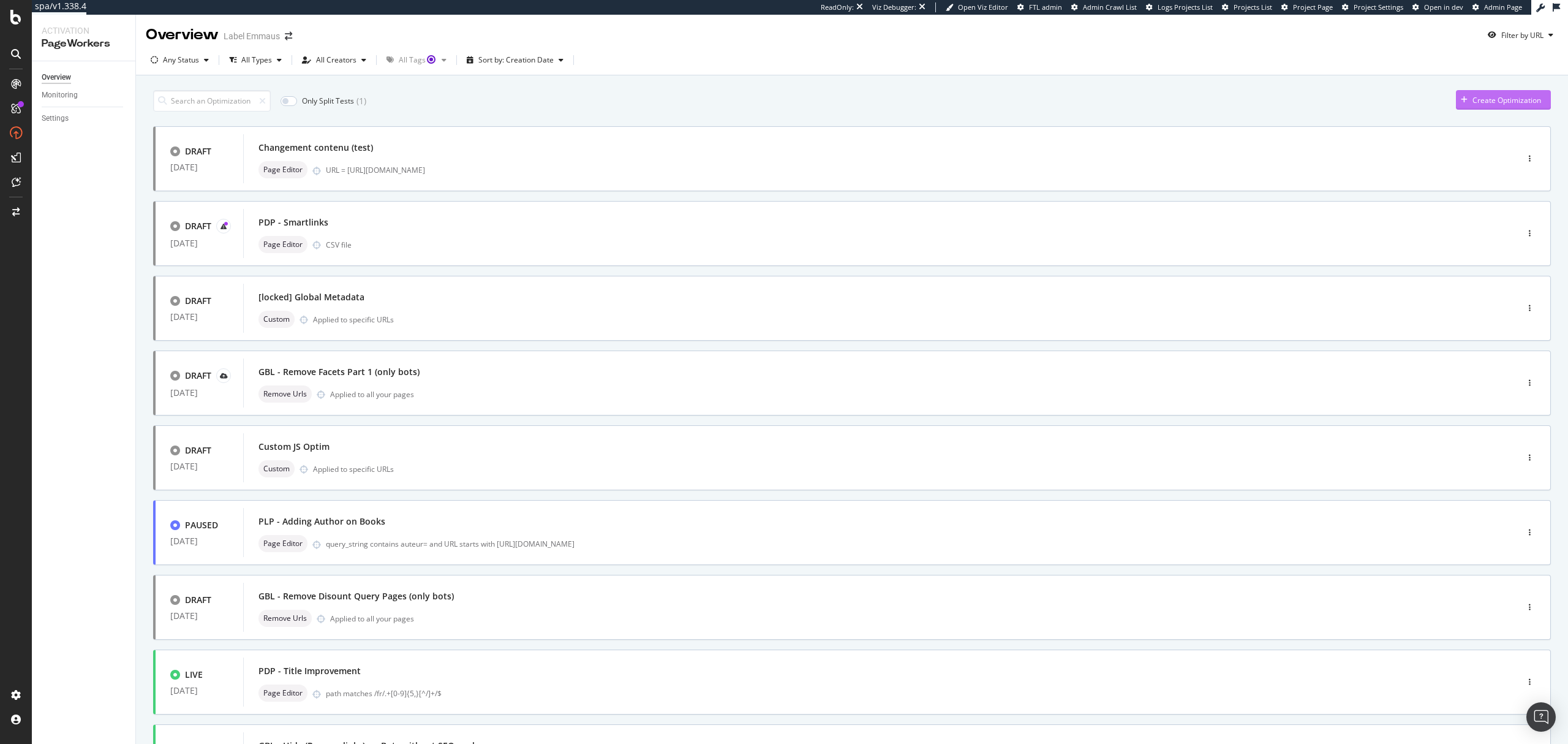
click at [1491, 102] on div "Create Optimization" at bounding box center [1506, 100] width 69 height 11
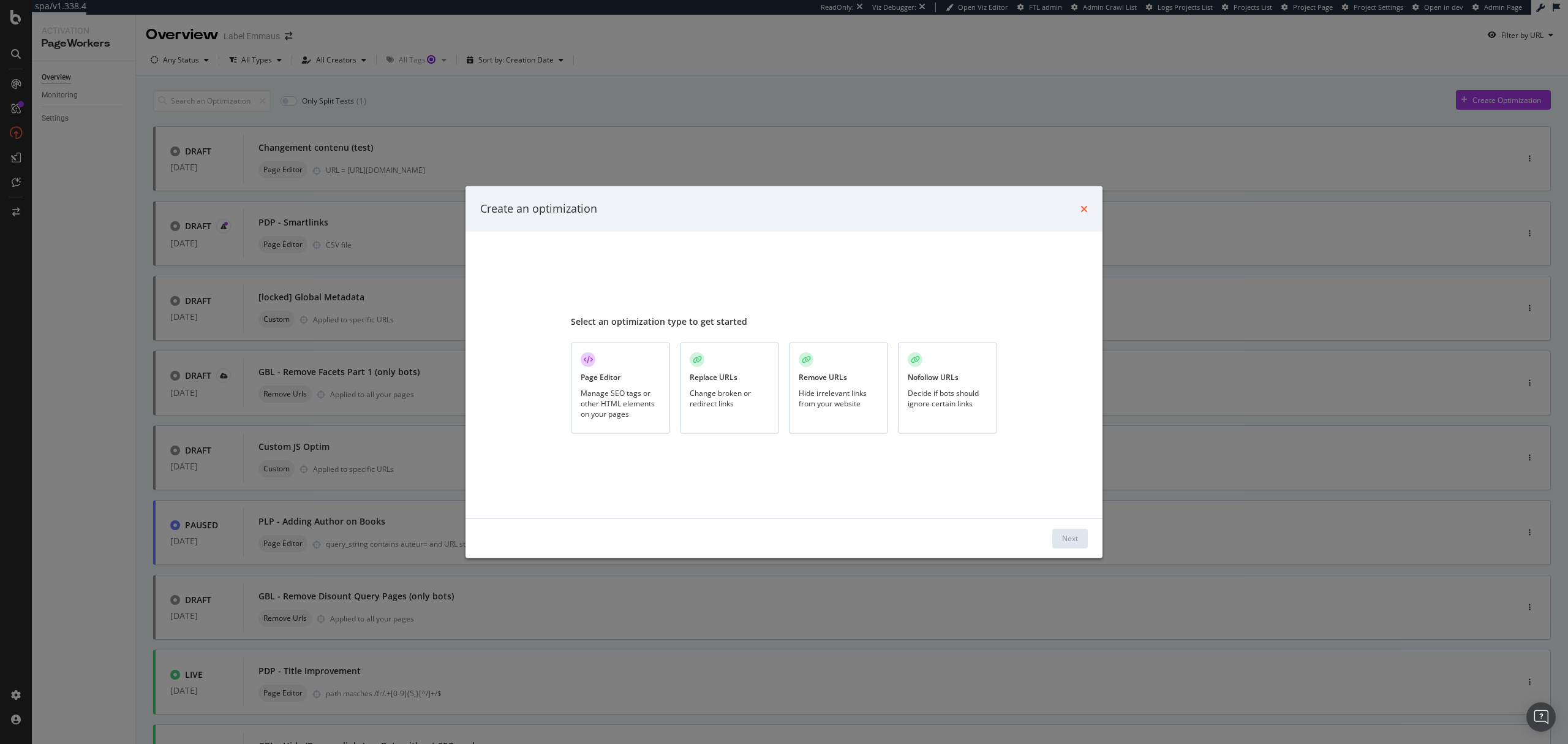
click at [1081, 207] on icon "times" at bounding box center [1084, 208] width 7 height 10
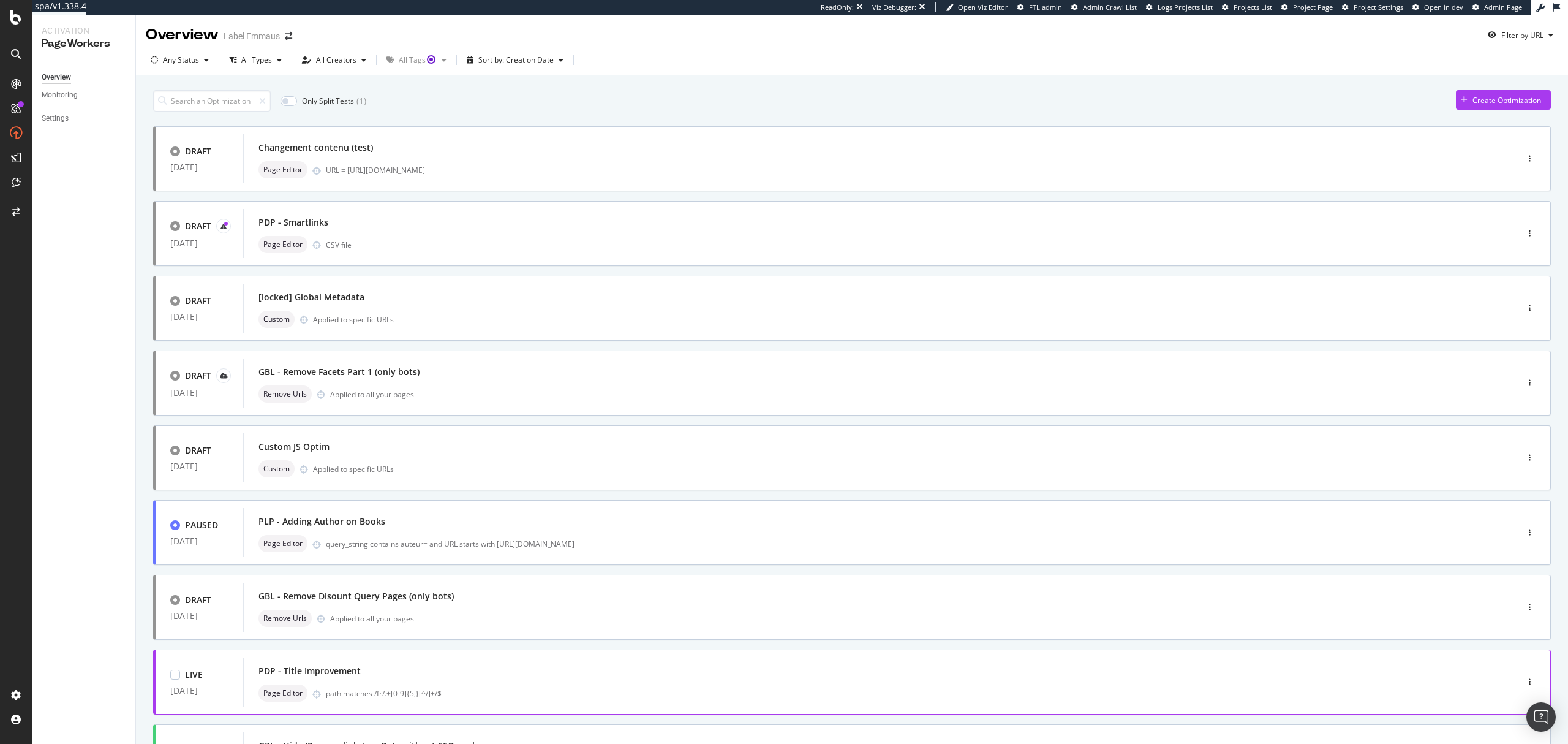
click at [537, 688] on div "path matches /fr/.+[0-9]{5,}[^/]+/$" at bounding box center [895, 693] width 1140 height 11
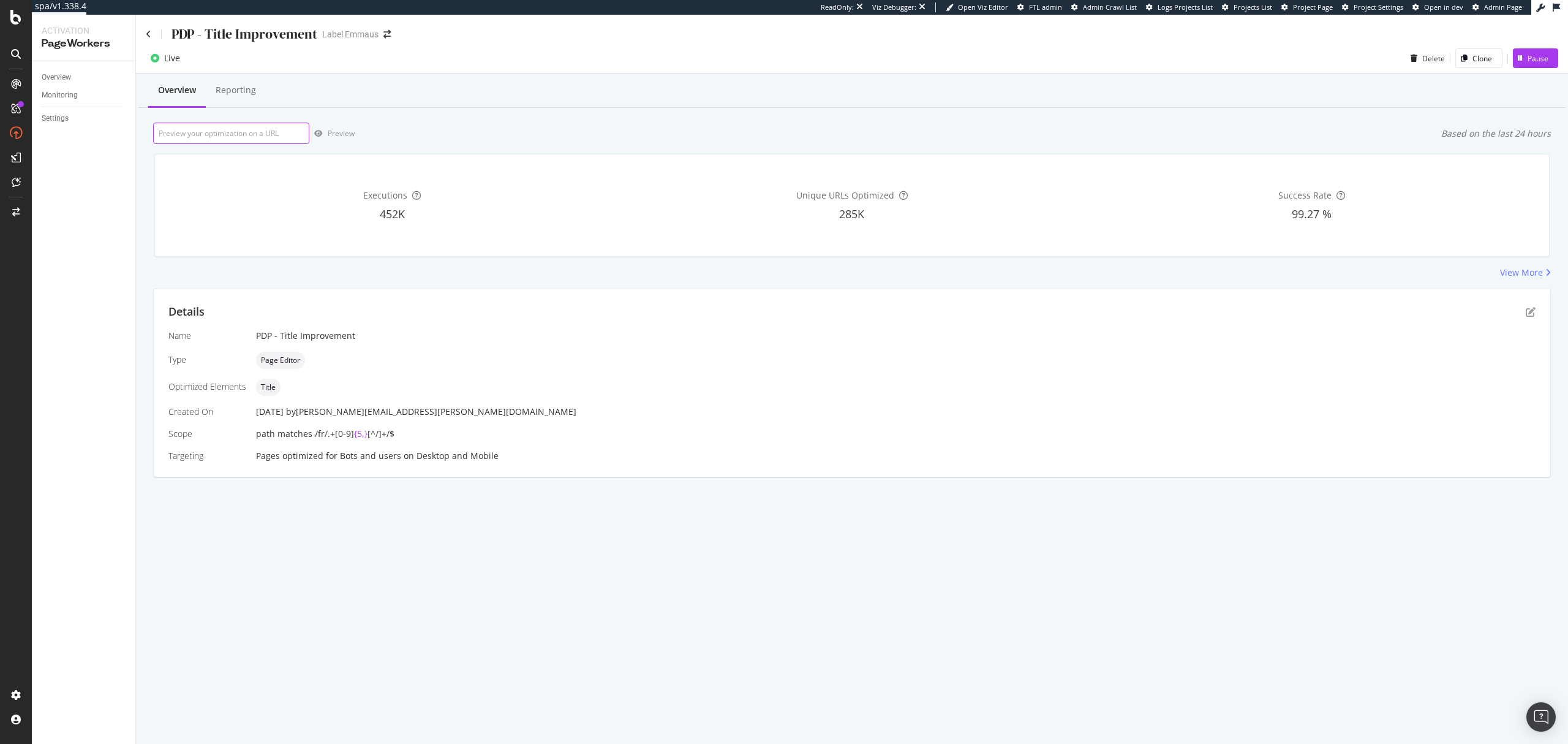
click at [220, 133] on input "url" at bounding box center [231, 133] width 156 height 21
click at [278, 132] on input "url" at bounding box center [231, 133] width 156 height 21
click at [255, 137] on input "url" at bounding box center [231, 133] width 156 height 21
click at [1528, 318] on div "Details" at bounding box center [852, 312] width 1367 height 16
click at [1529, 314] on icon "pen-to-square" at bounding box center [1531, 312] width 10 height 10
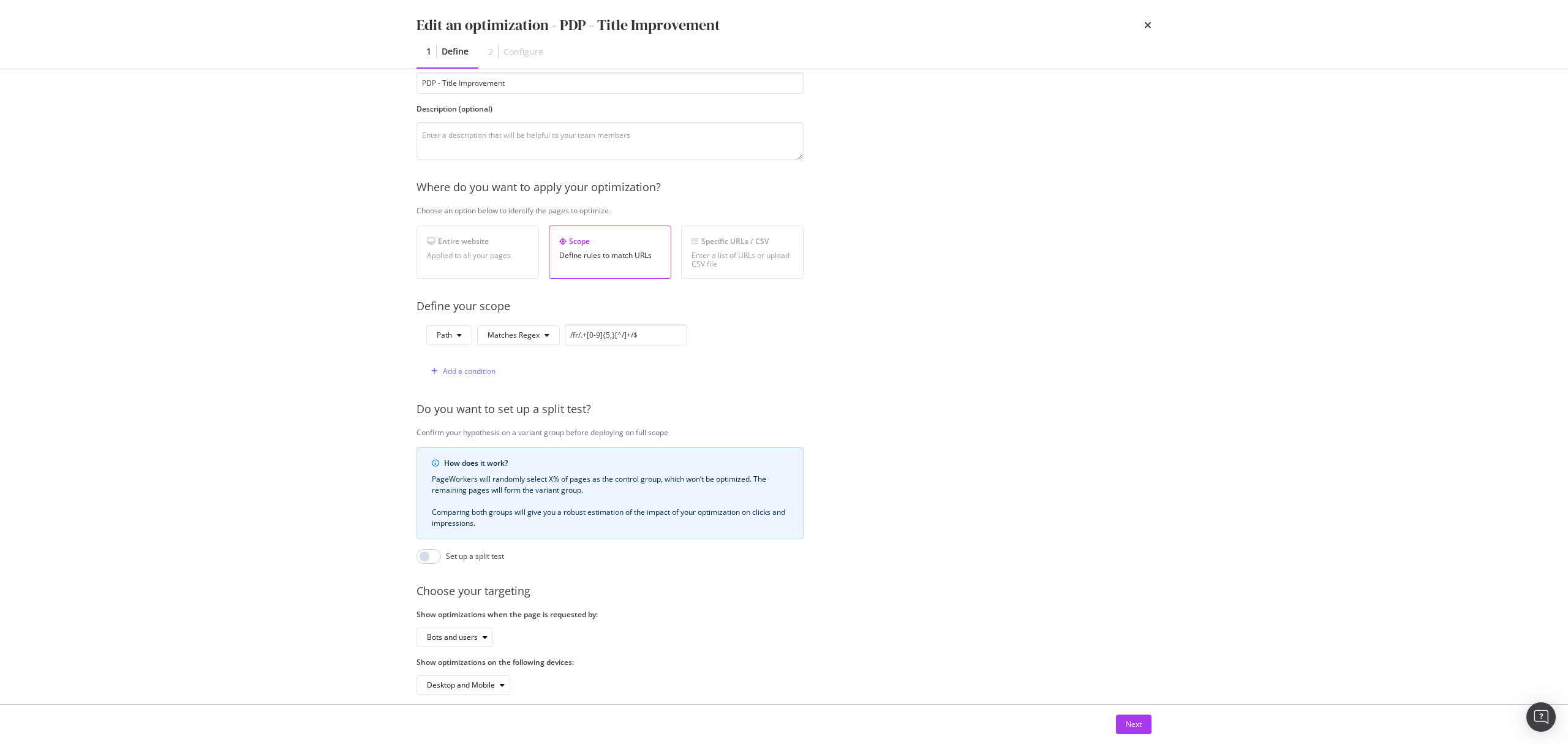
scroll to position [110, 0]
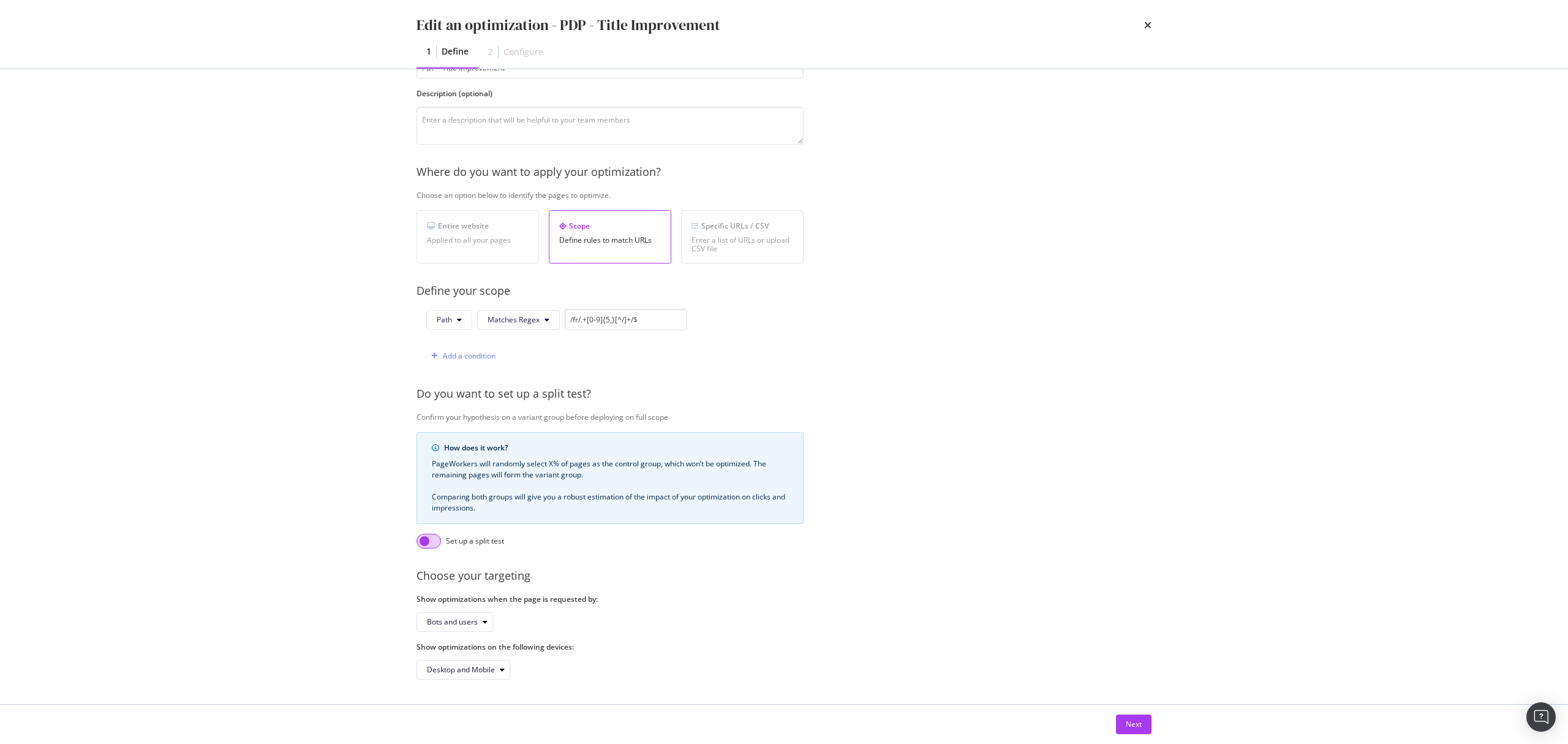
click at [424, 534] on input "modal" at bounding box center [428, 541] width 24 height 15
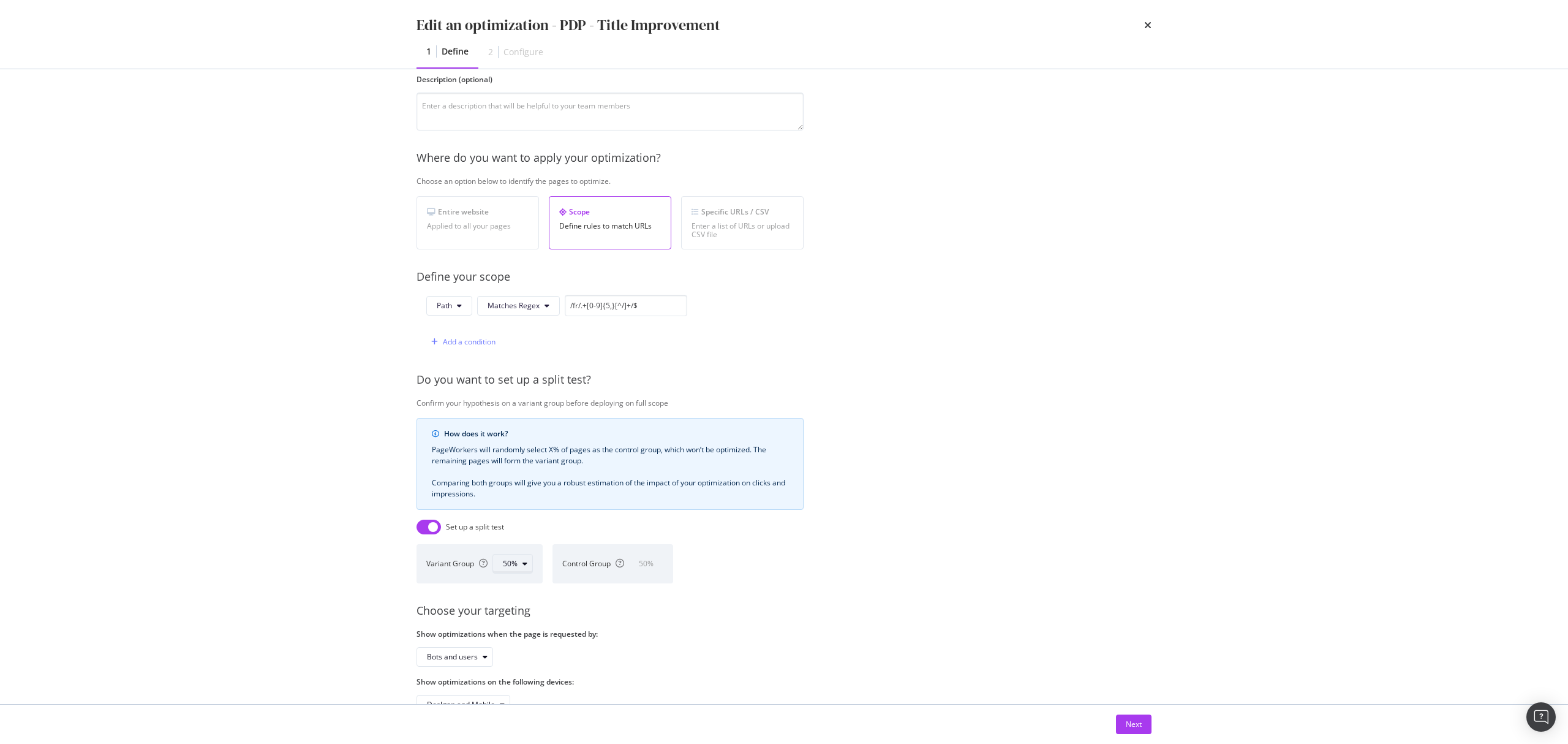
click at [516, 564] on div "50%" at bounding box center [510, 563] width 15 height 7
click at [542, 534] on div "Set up a split test" at bounding box center [610, 527] width 387 height 15
click at [523, 567] on icon "modal" at bounding box center [525, 563] width 5 height 7
click at [430, 531] on input "modal" at bounding box center [428, 527] width 24 height 15
checkbox input "false"
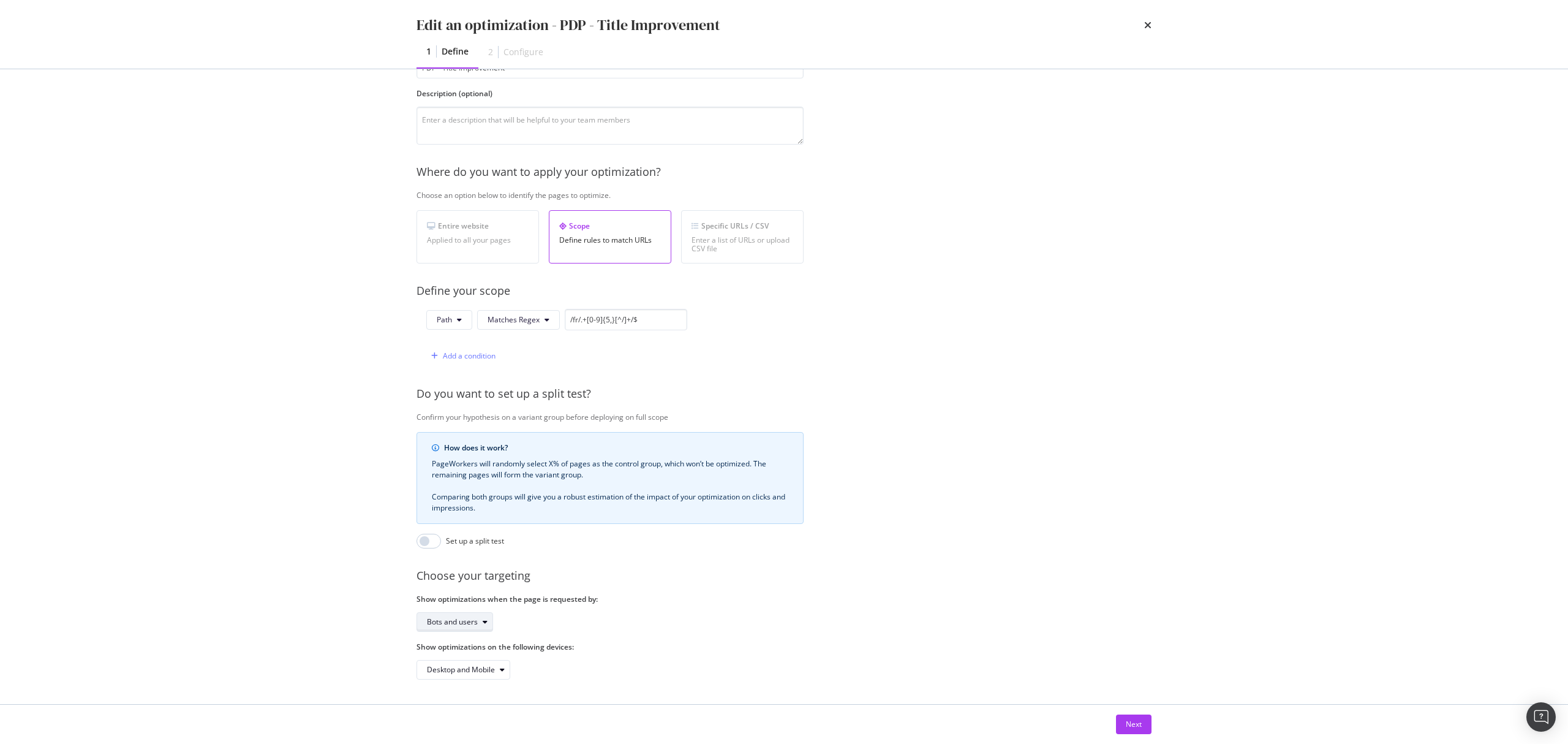
click at [473, 618] on div "Bots and users" at bounding box center [452, 622] width 51 height 7
click at [688, 613] on div "Bots and users" at bounding box center [610, 622] width 387 height 19
click at [1123, 722] on button "Next" at bounding box center [1134, 725] width 36 height 19
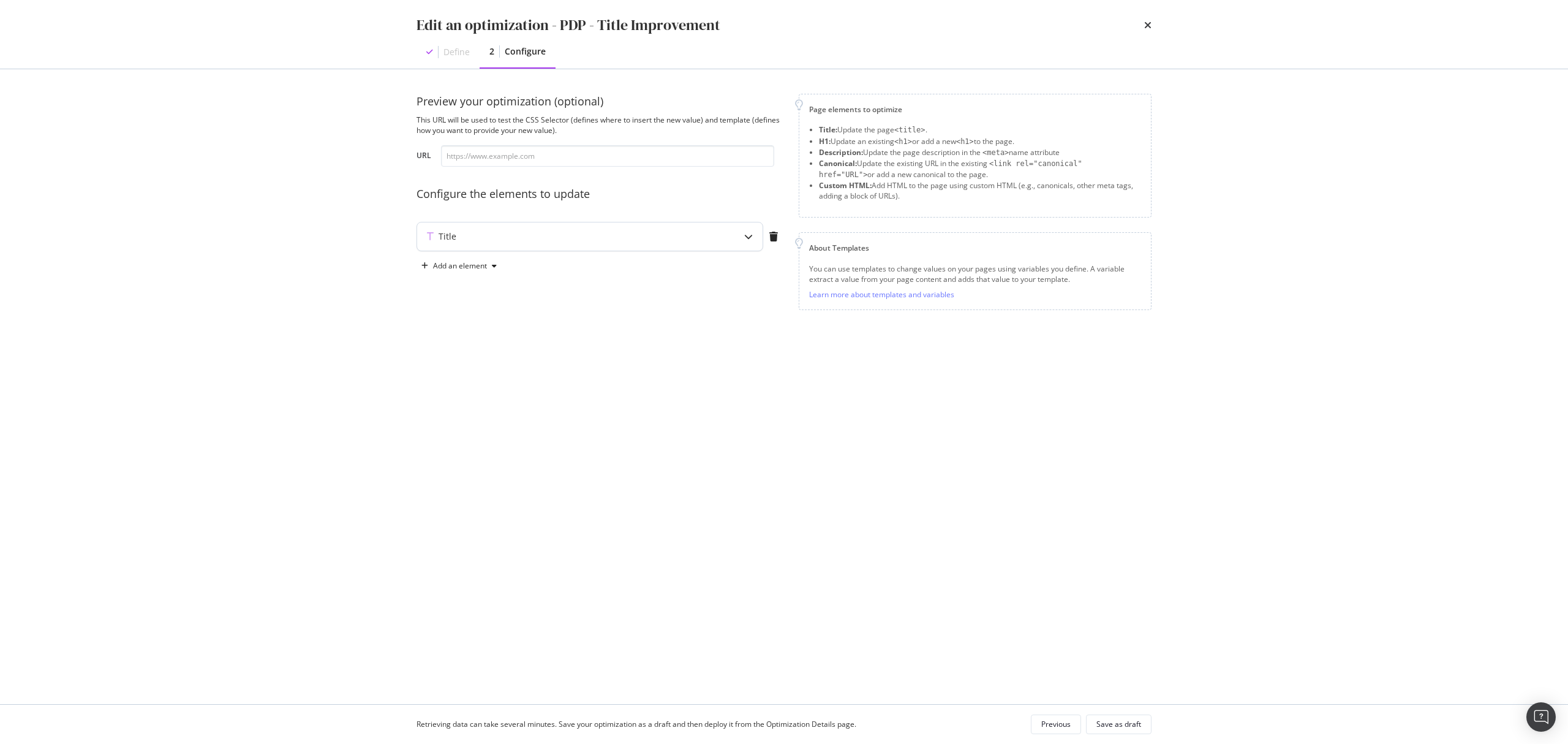
click at [677, 237] on div "Title" at bounding box center [565, 236] width 297 height 12
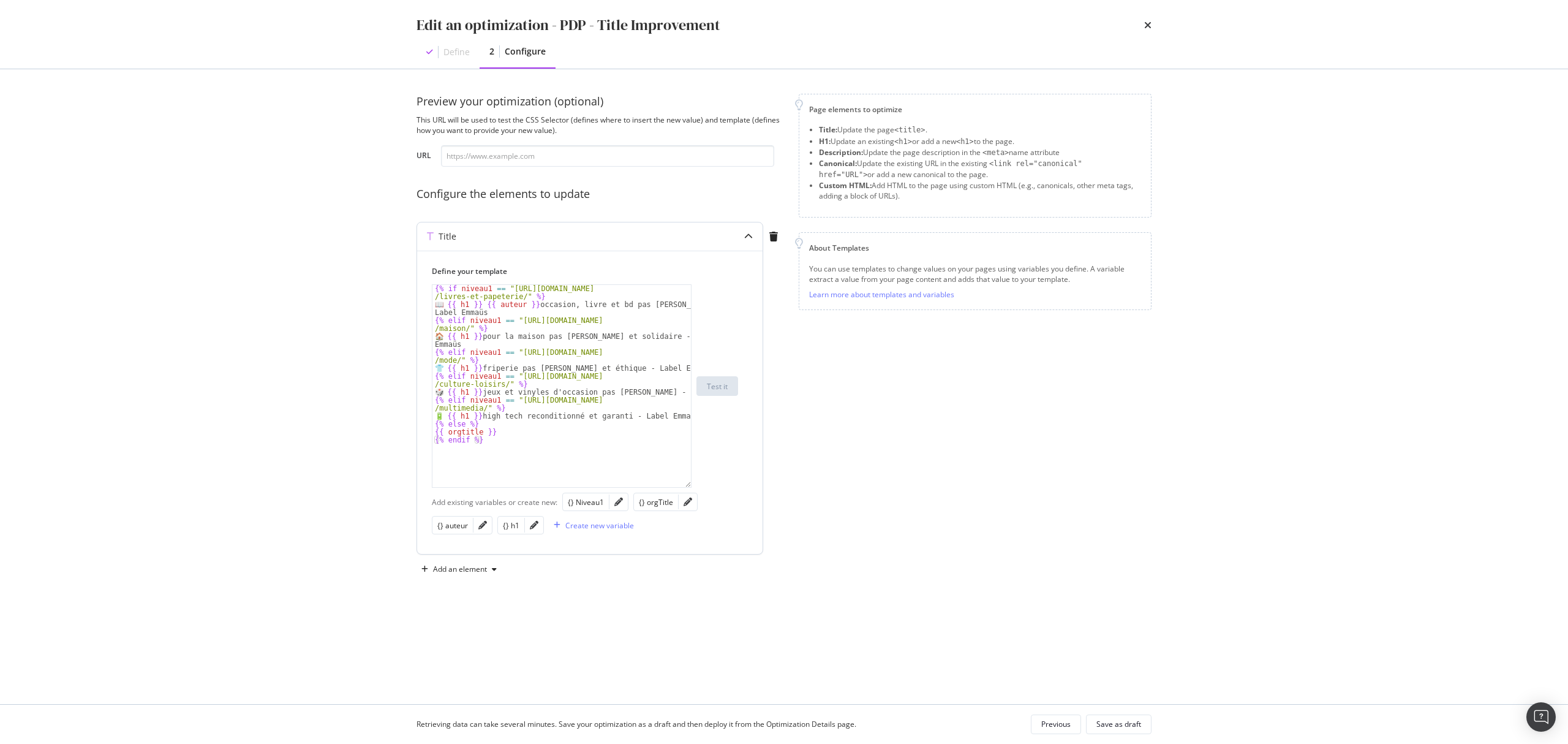
drag, startPoint x: 687, startPoint y: 356, endPoint x: 686, endPoint y: 481, distance: 125.0
click at [686, 481] on div "{% if niveau1 == "[URL][DOMAIN_NAME] /livres-et-papeterie/" %} 📖 {{ h1 }} {{ au…" at bounding box center [561, 386] width 260 height 203
click at [1147, 25] on icon "times" at bounding box center [1148, 25] width 7 height 10
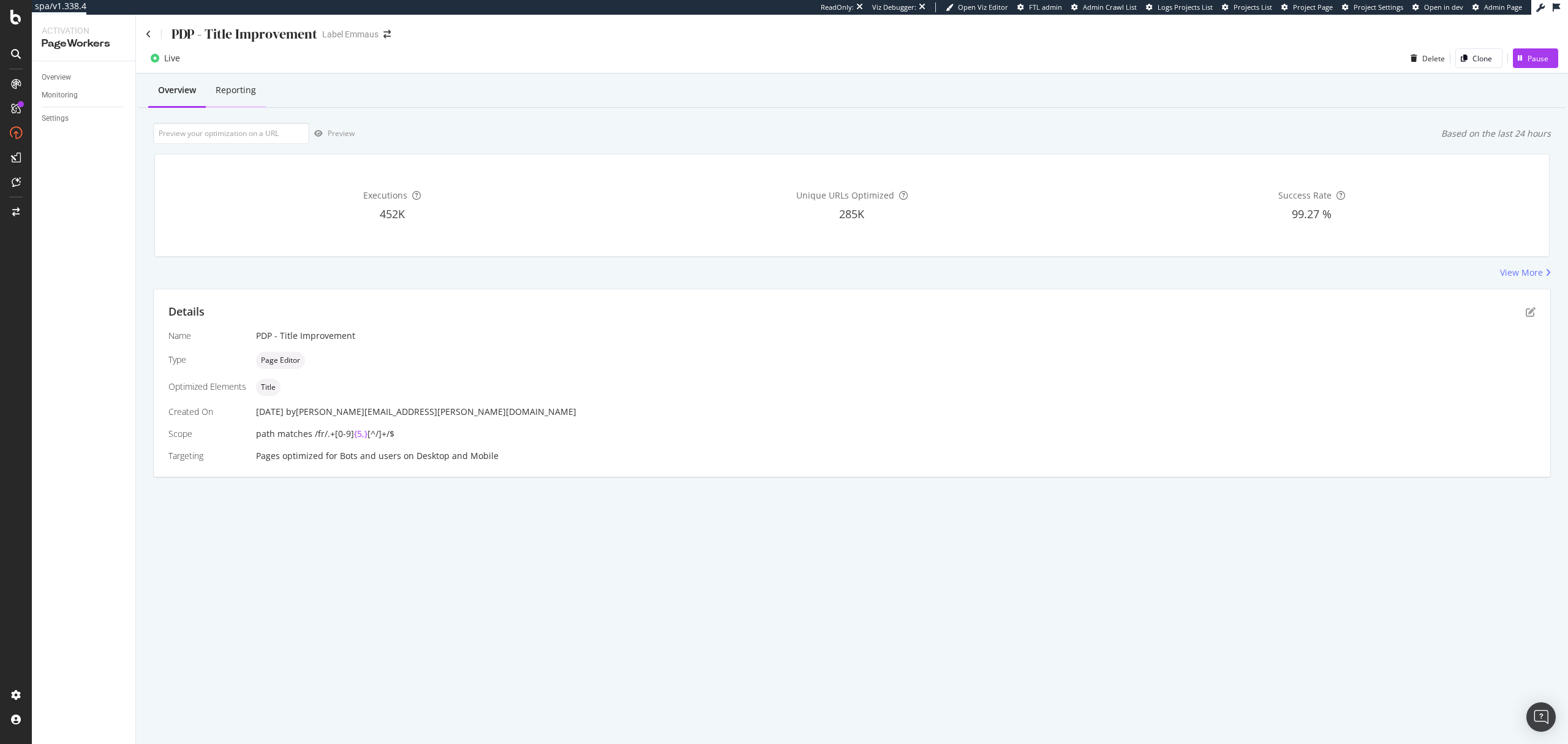
click at [244, 91] on div "Reporting" at bounding box center [236, 90] width 40 height 12
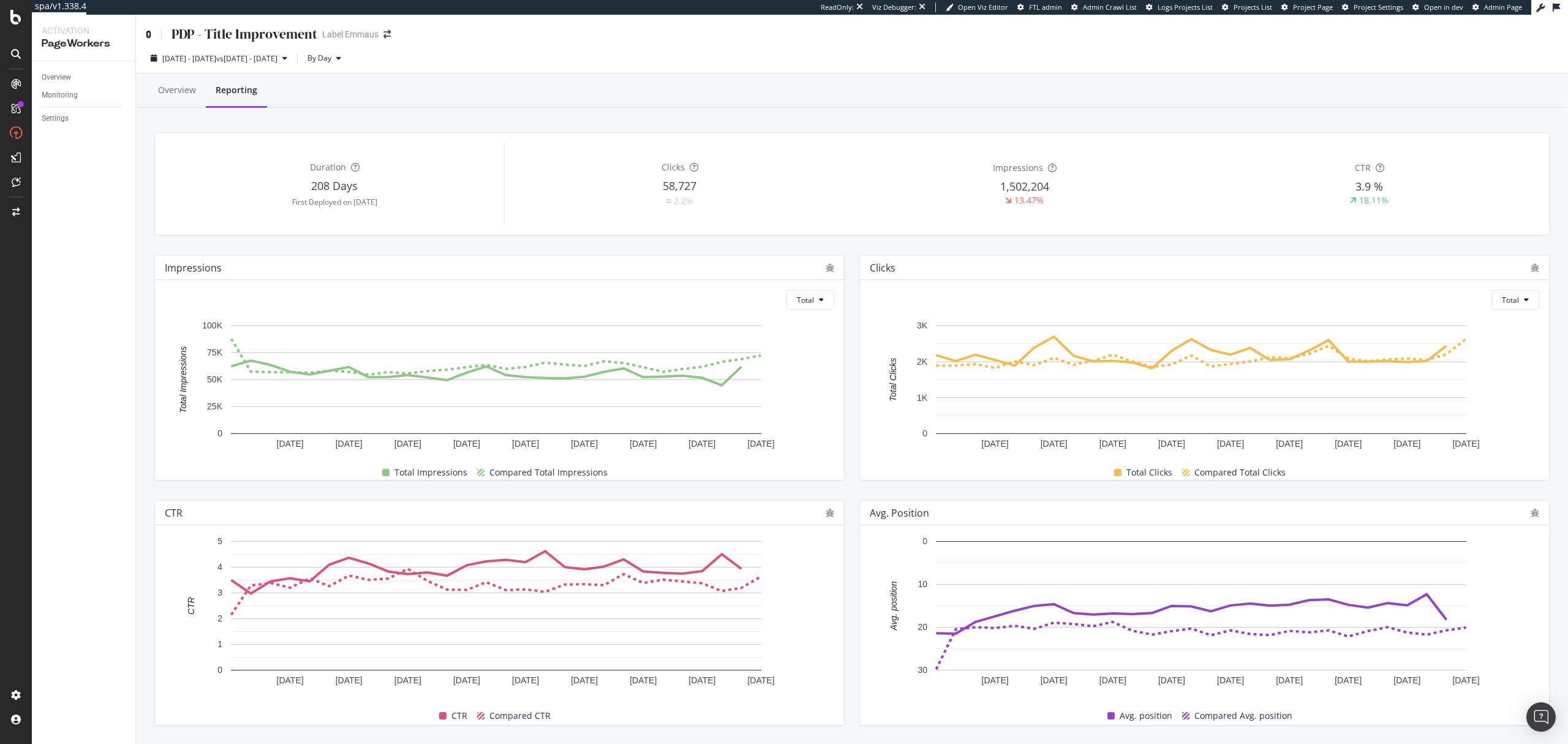
click at [150, 36] on icon at bounding box center [148, 34] width 6 height 9
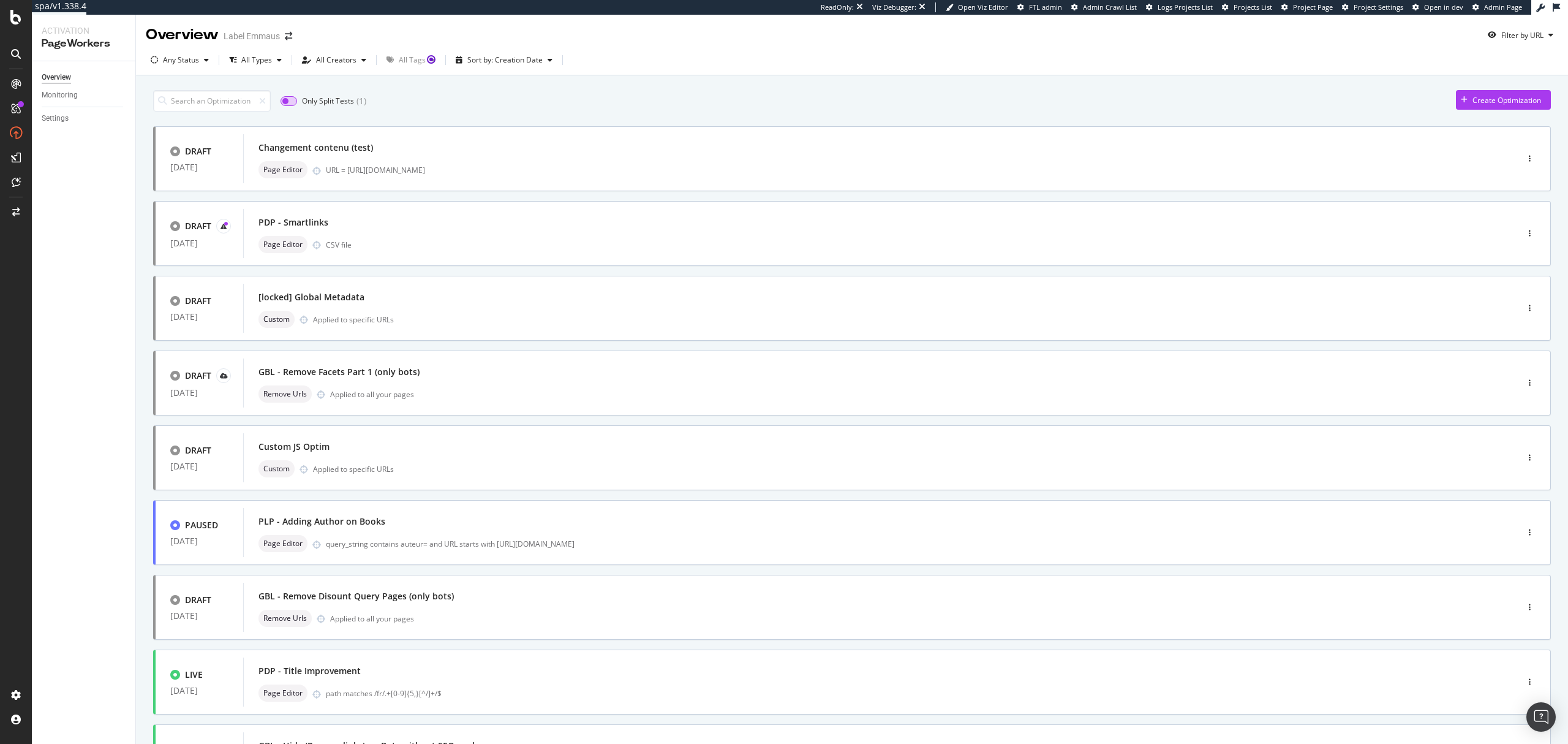
click at [292, 101] on input "checkbox" at bounding box center [288, 101] width 16 height 10
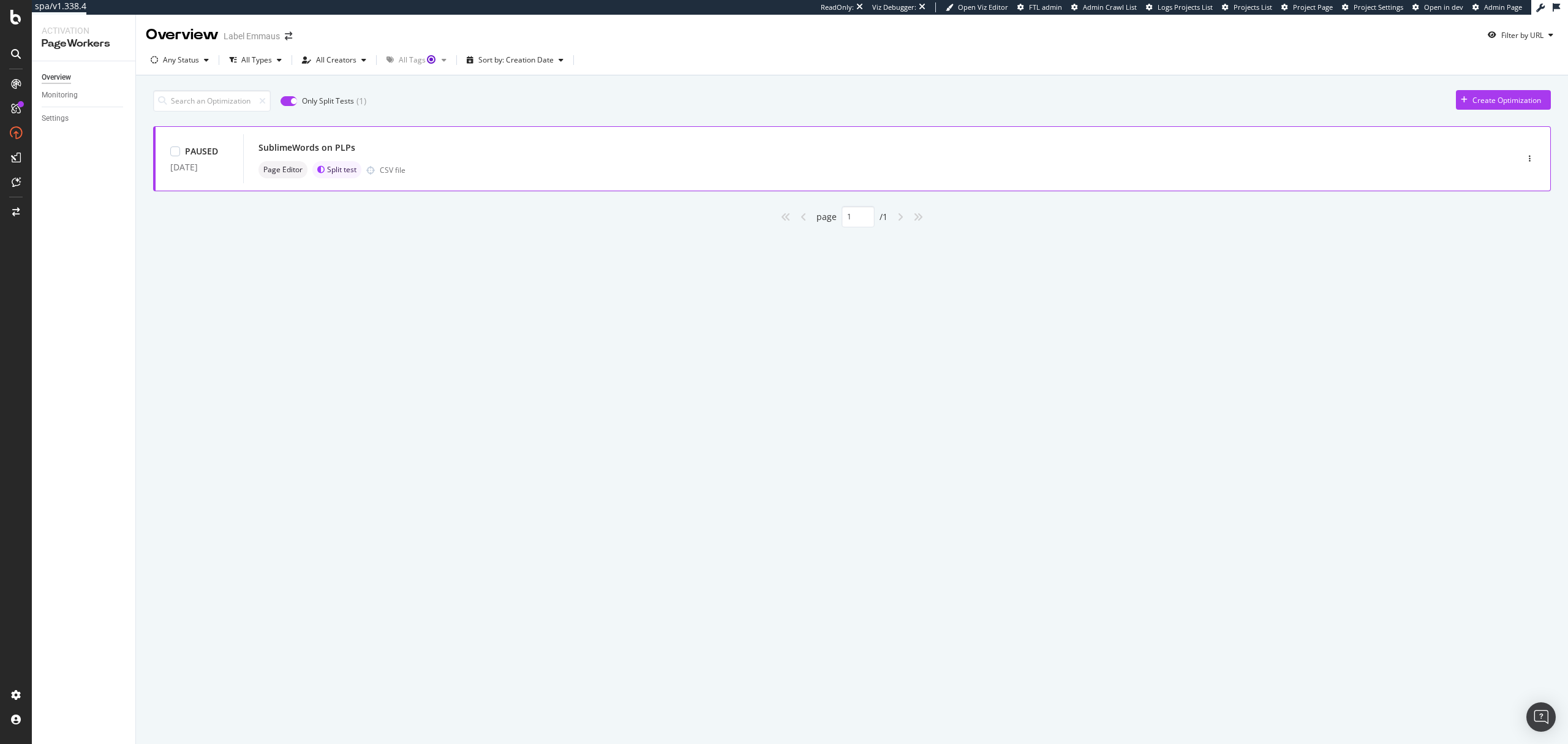
click at [555, 162] on div "Page Editor Split test CSV file" at bounding box center [862, 169] width 1207 height 17
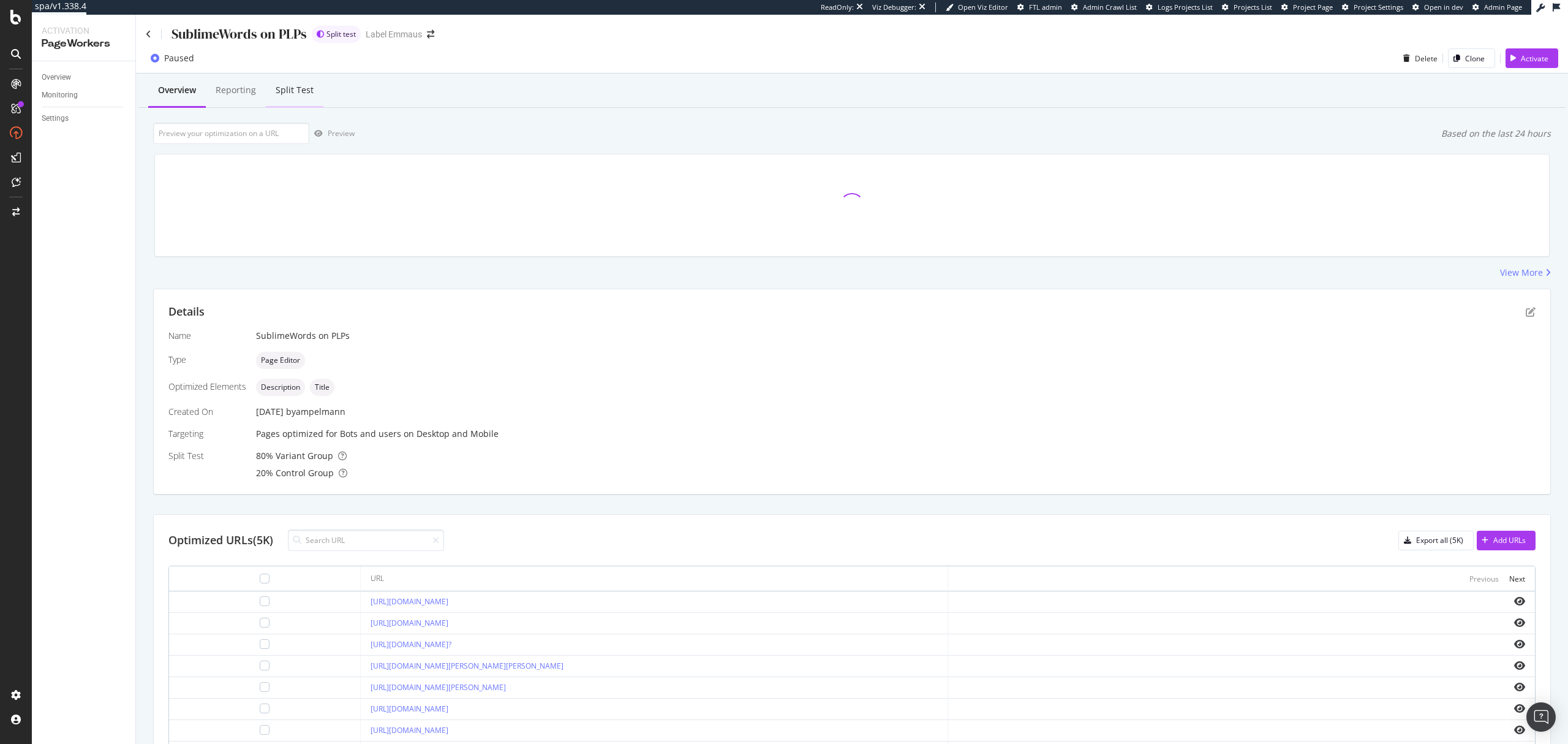
click at [287, 100] on div "Split Test" at bounding box center [294, 92] width 58 height 34
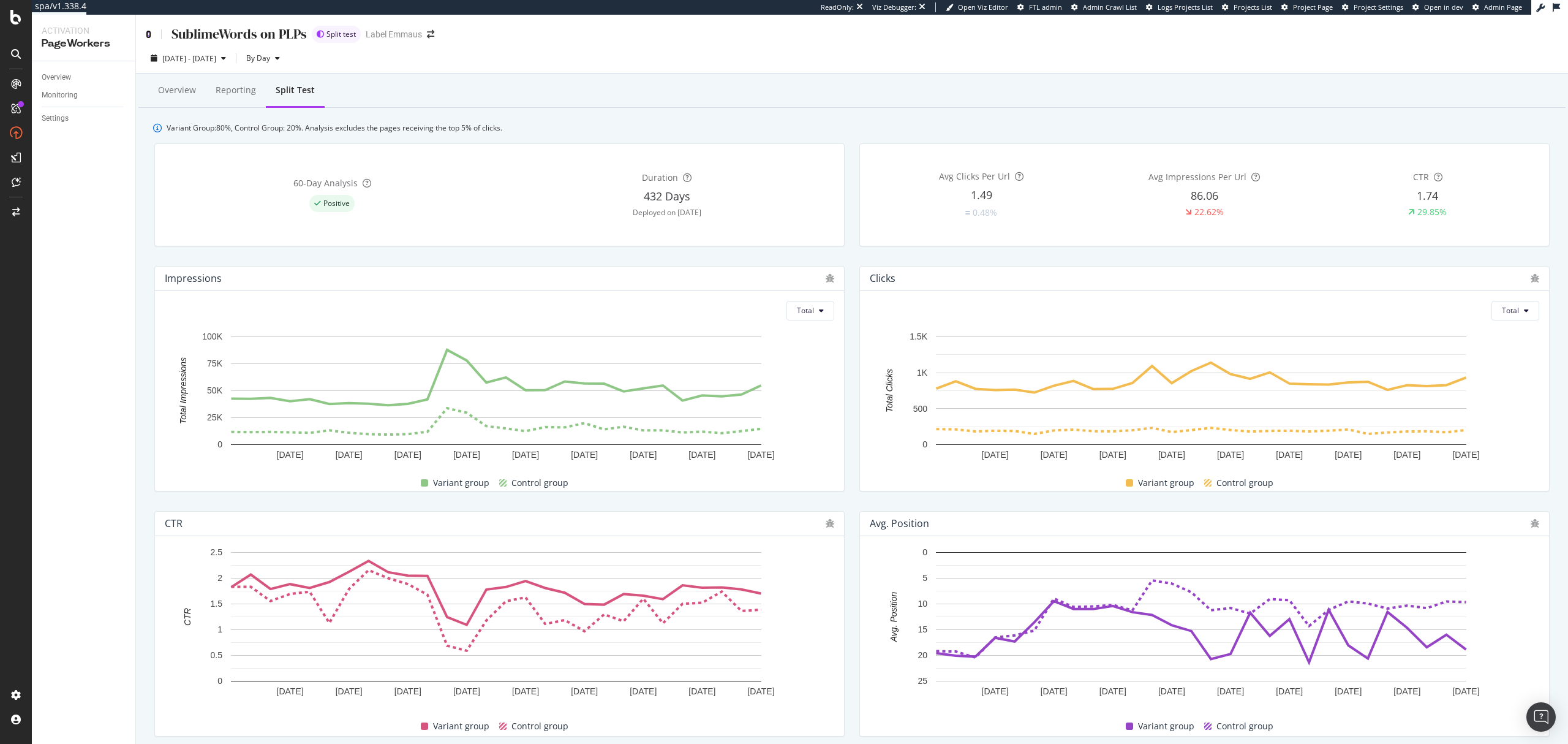
click at [148, 32] on icon at bounding box center [148, 34] width 6 height 9
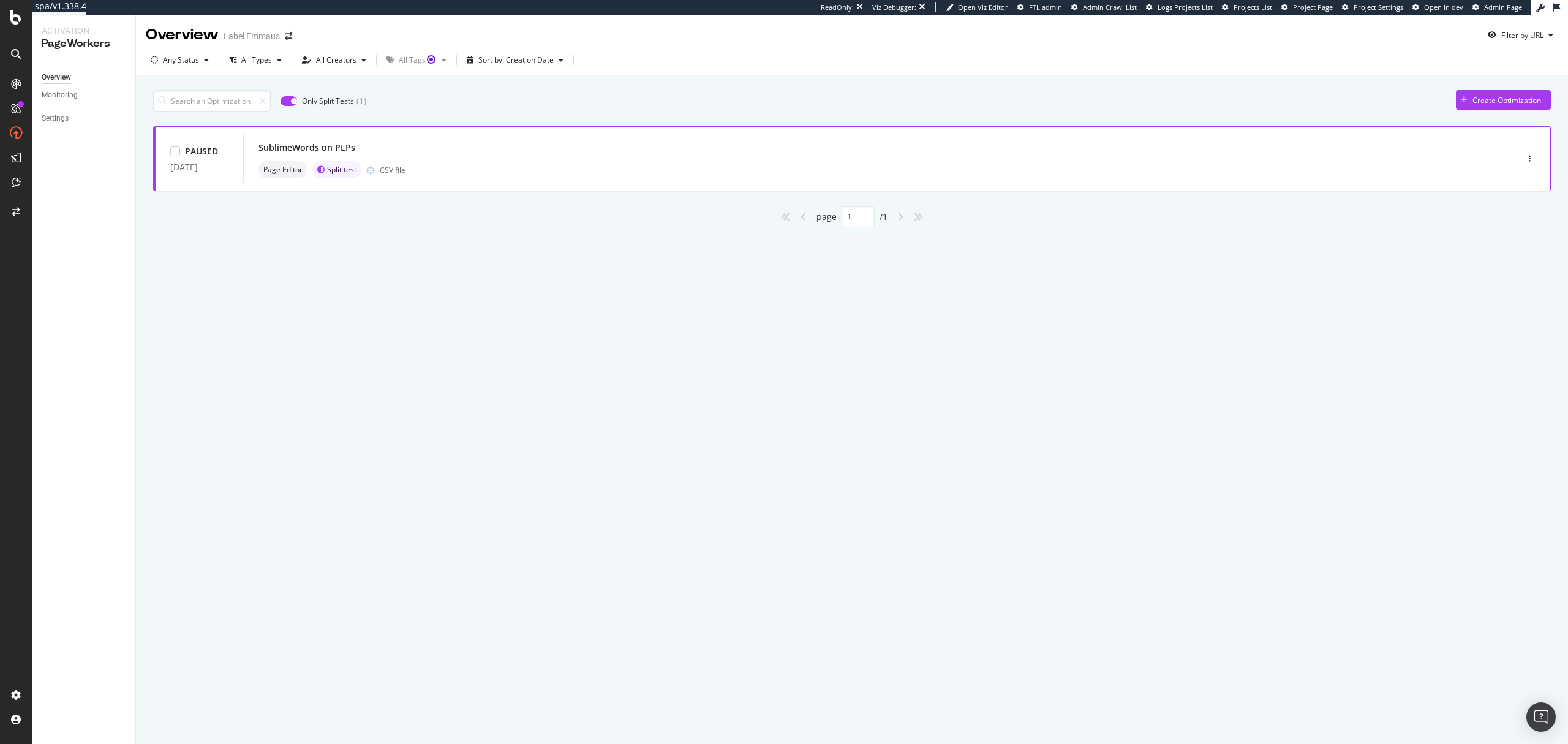
click at [588, 152] on div "SublimeWords on PLPs" at bounding box center [862, 148] width 1207 height 17
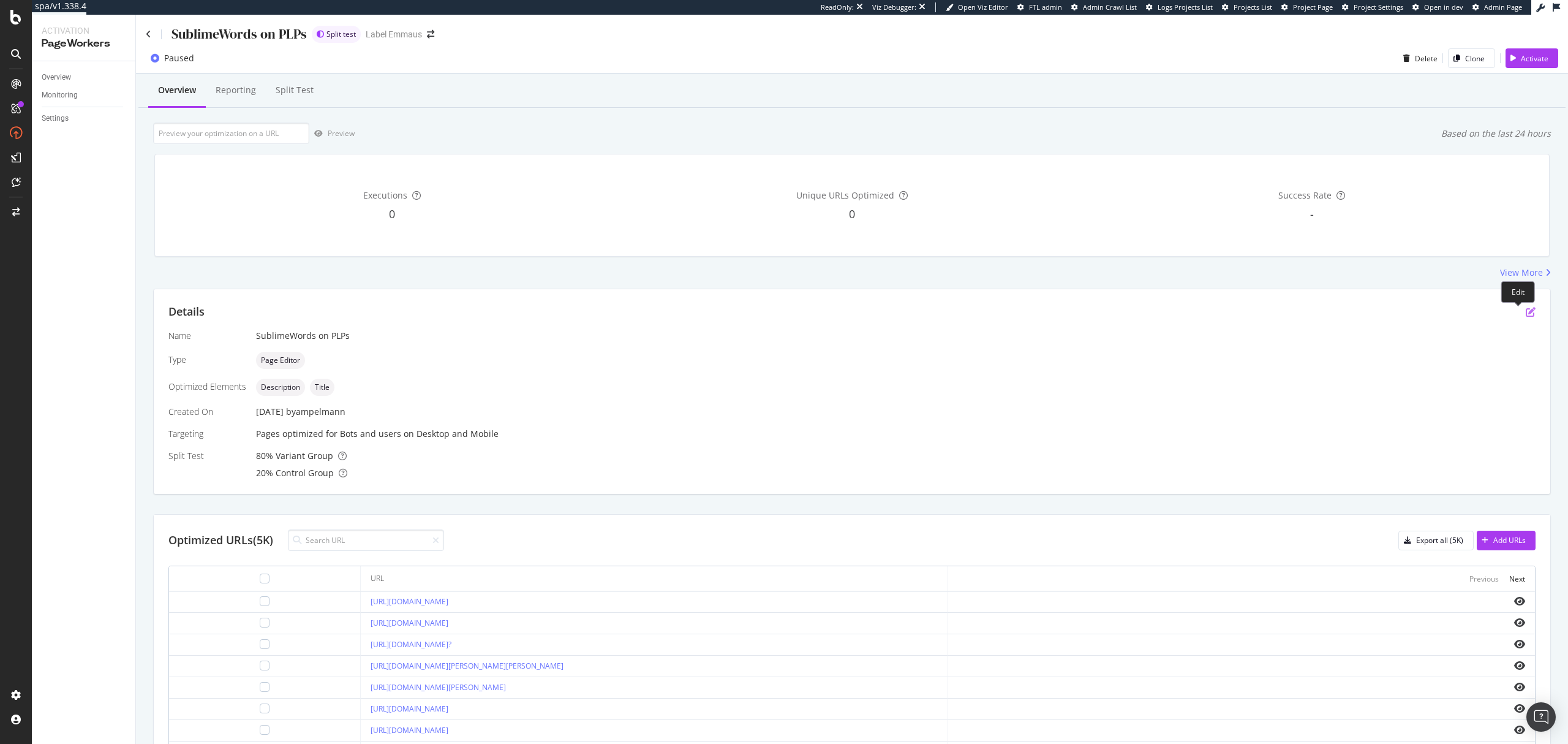
click at [1526, 313] on icon "pen-to-square" at bounding box center [1531, 312] width 10 height 10
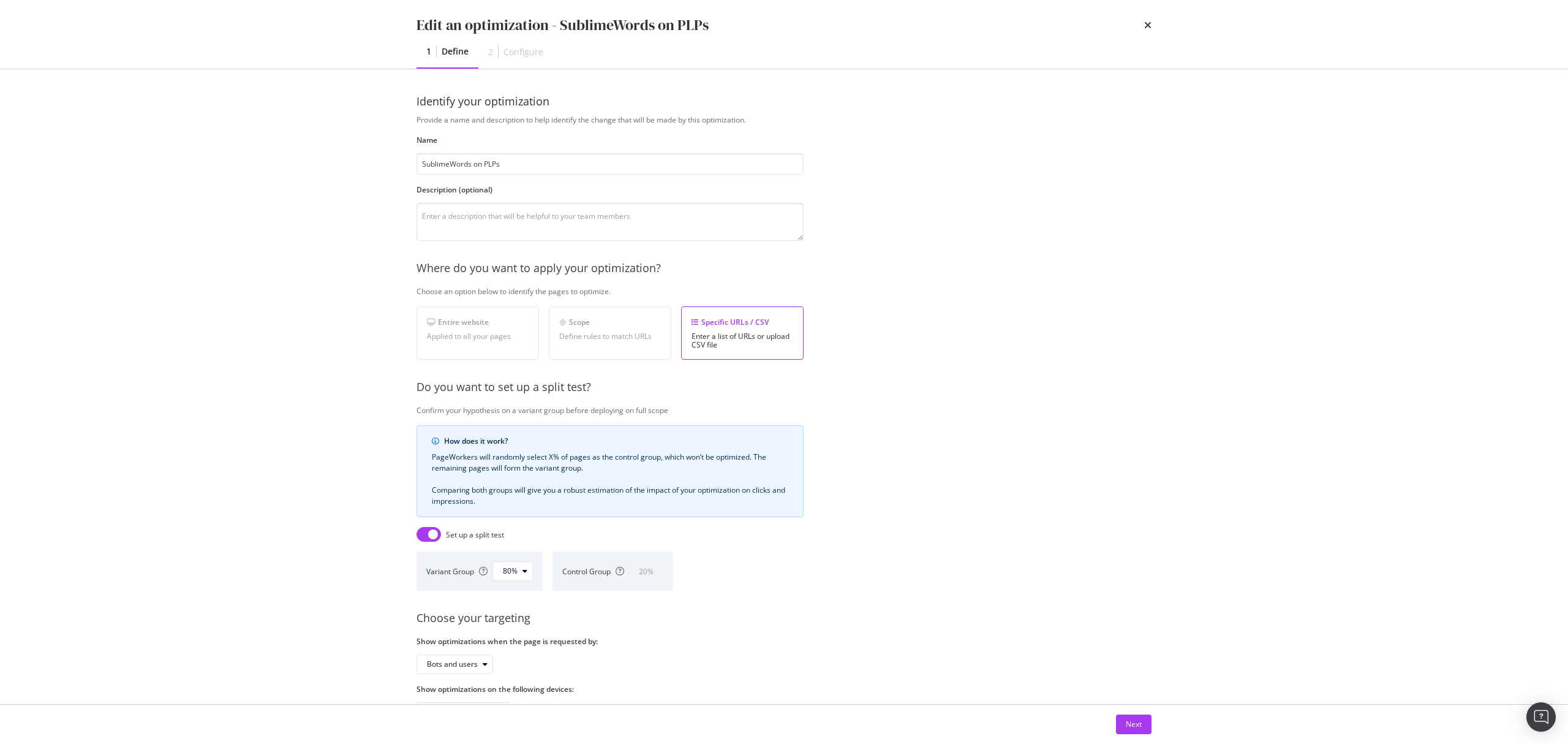
scroll to position [57, 0]
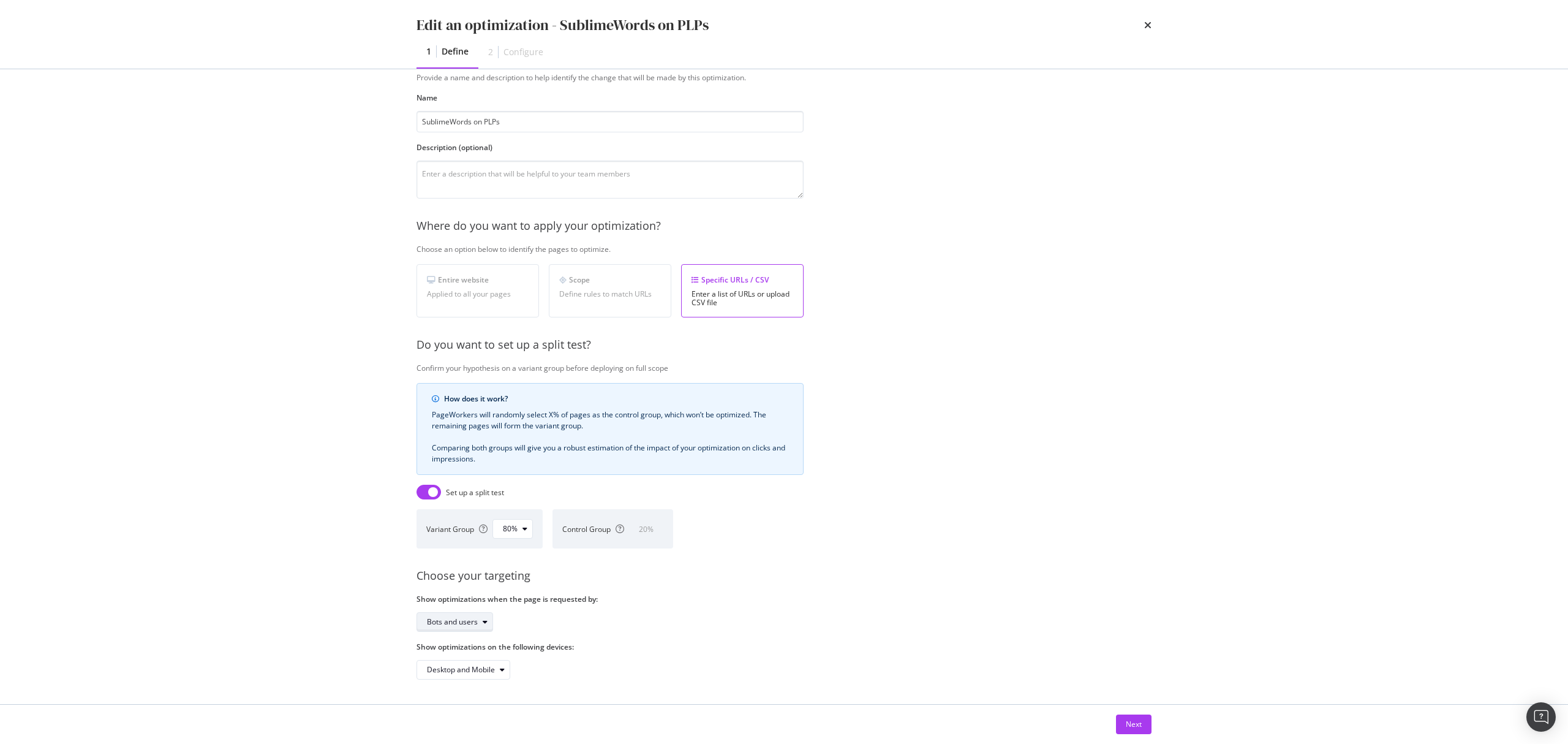
click at [486, 618] on icon "modal" at bounding box center [485, 622] width 5 height 7
click at [705, 571] on div "Choose your targeting" at bounding box center [814, 576] width 795 height 16
click at [1150, 23] on icon "times" at bounding box center [1148, 25] width 7 height 10
